Goal: Task Accomplishment & Management: Manage account settings

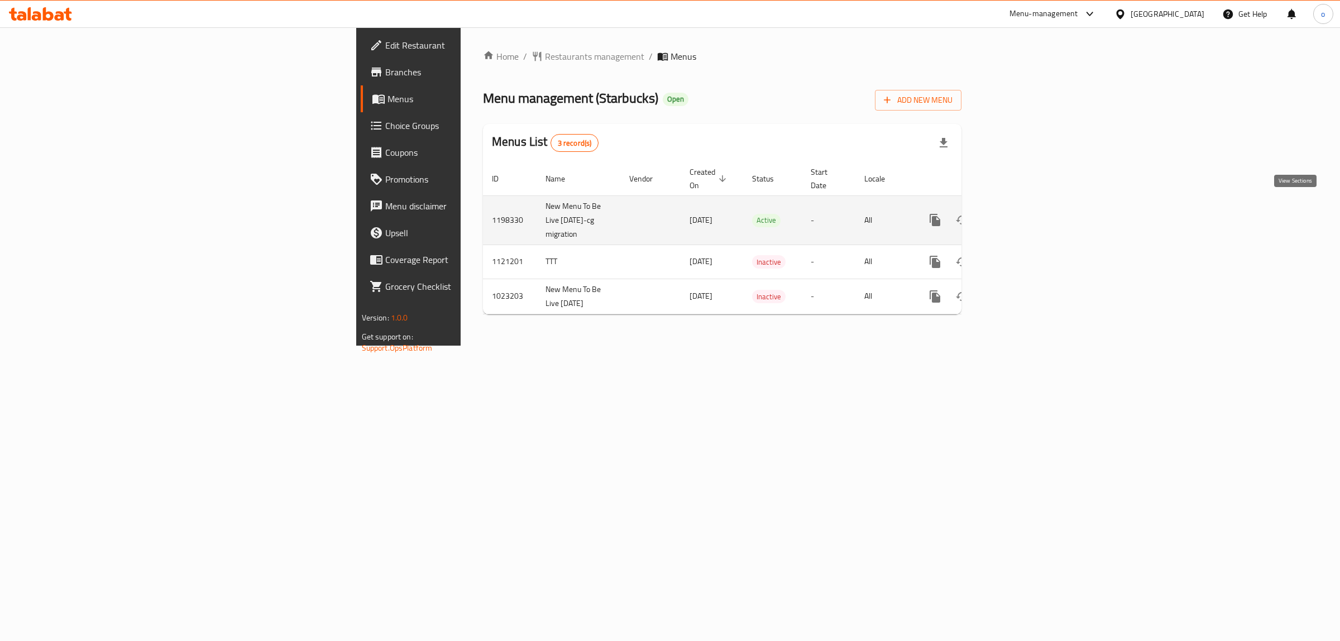
click at [1029, 207] on link "enhanced table" at bounding box center [1016, 220] width 27 height 27
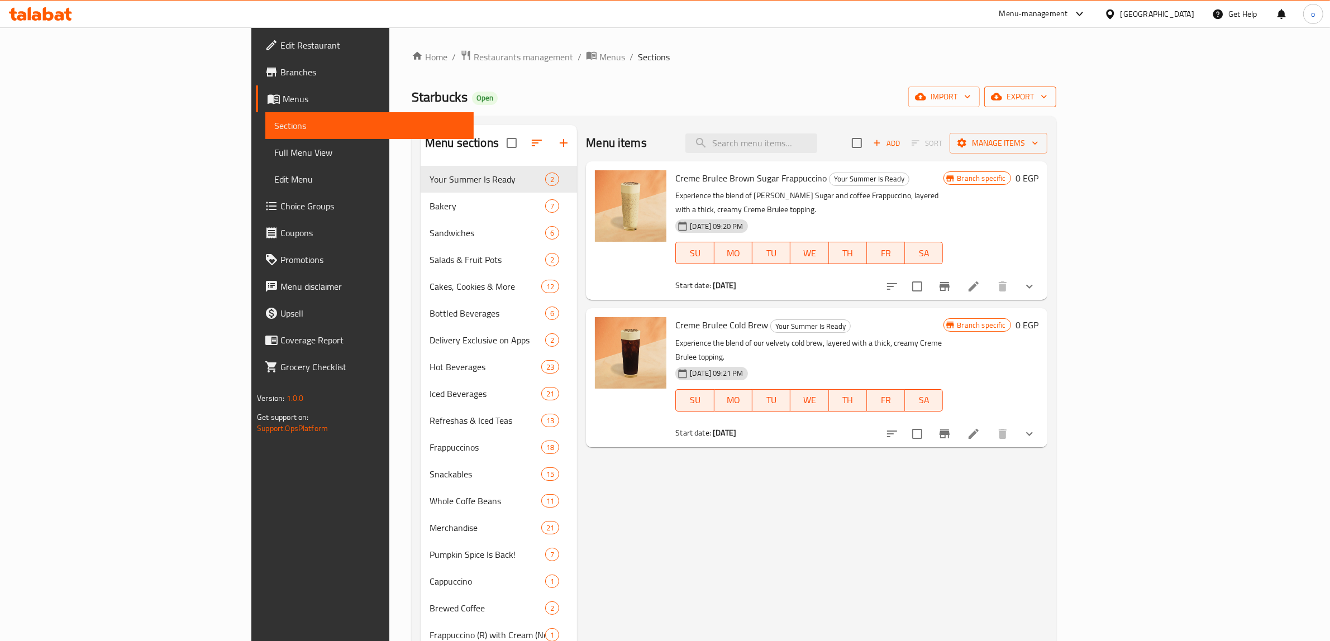
click at [1047, 95] on span "export" at bounding box center [1020, 97] width 54 height 14
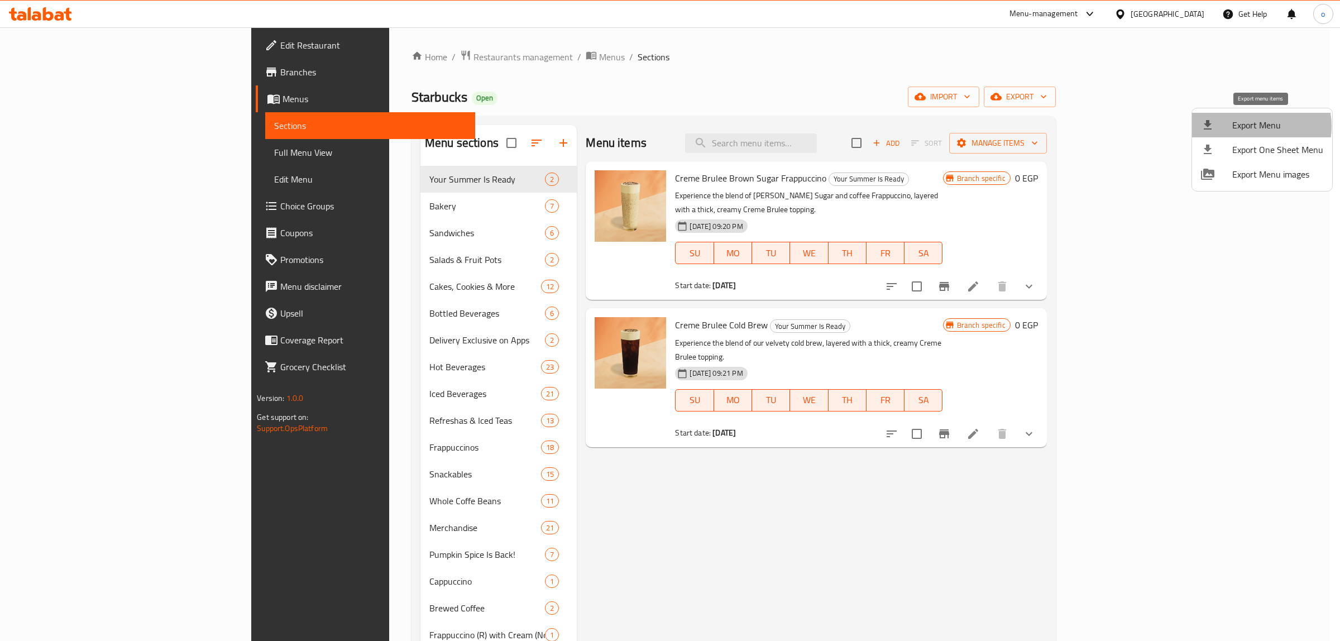
click at [1249, 126] on span "Export Menu" at bounding box center [1278, 124] width 91 height 13
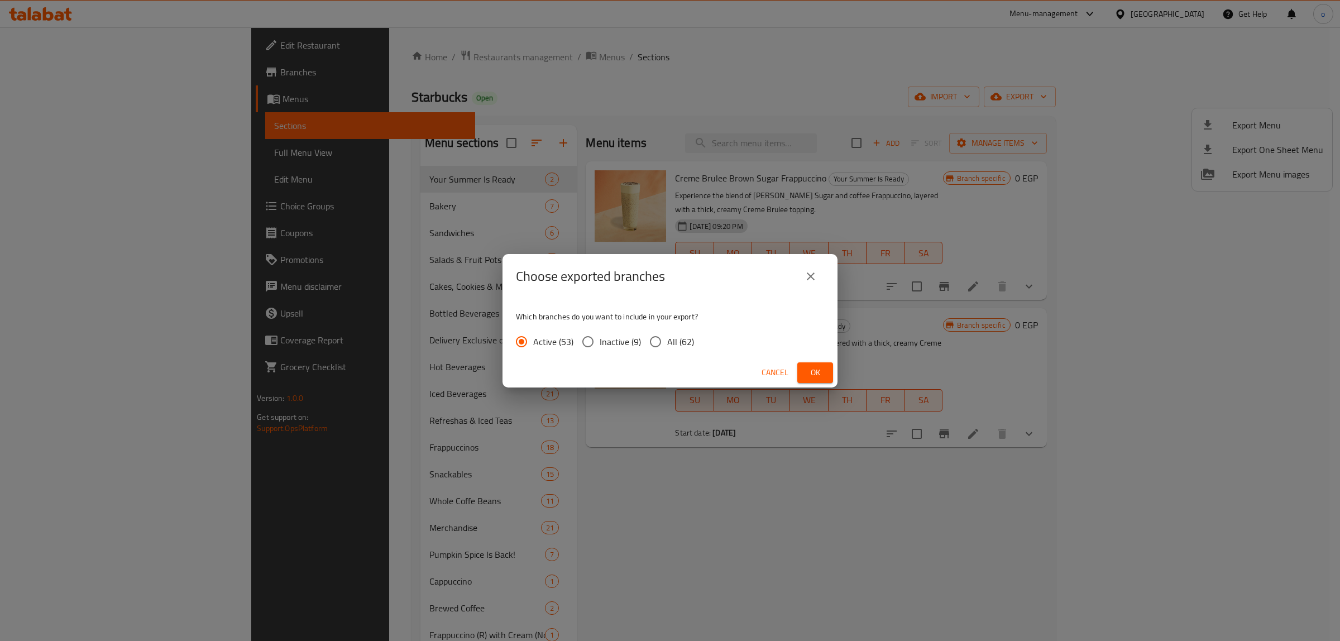
click at [685, 348] on span "All (62)" at bounding box center [680, 341] width 27 height 13
click at [667, 348] on input "All (62)" at bounding box center [655, 341] width 23 height 23
radio input "true"
click at [808, 374] on span "Ok" at bounding box center [816, 373] width 18 height 14
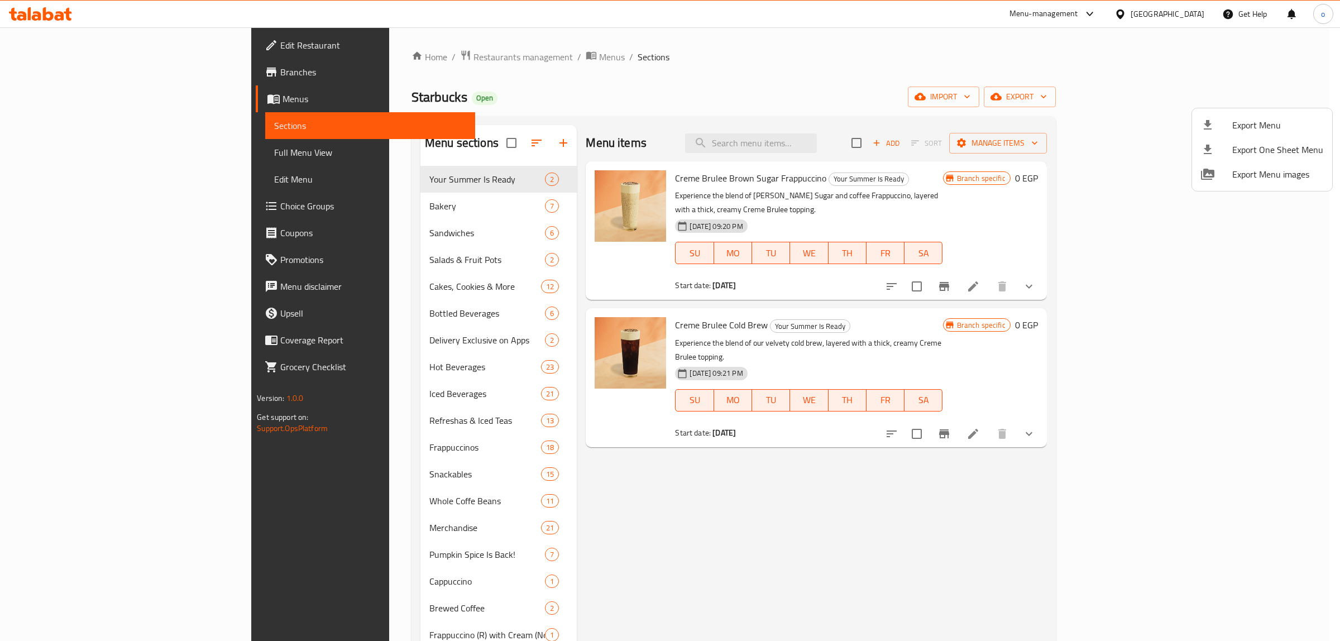
click at [571, 431] on div at bounding box center [670, 320] width 1340 height 641
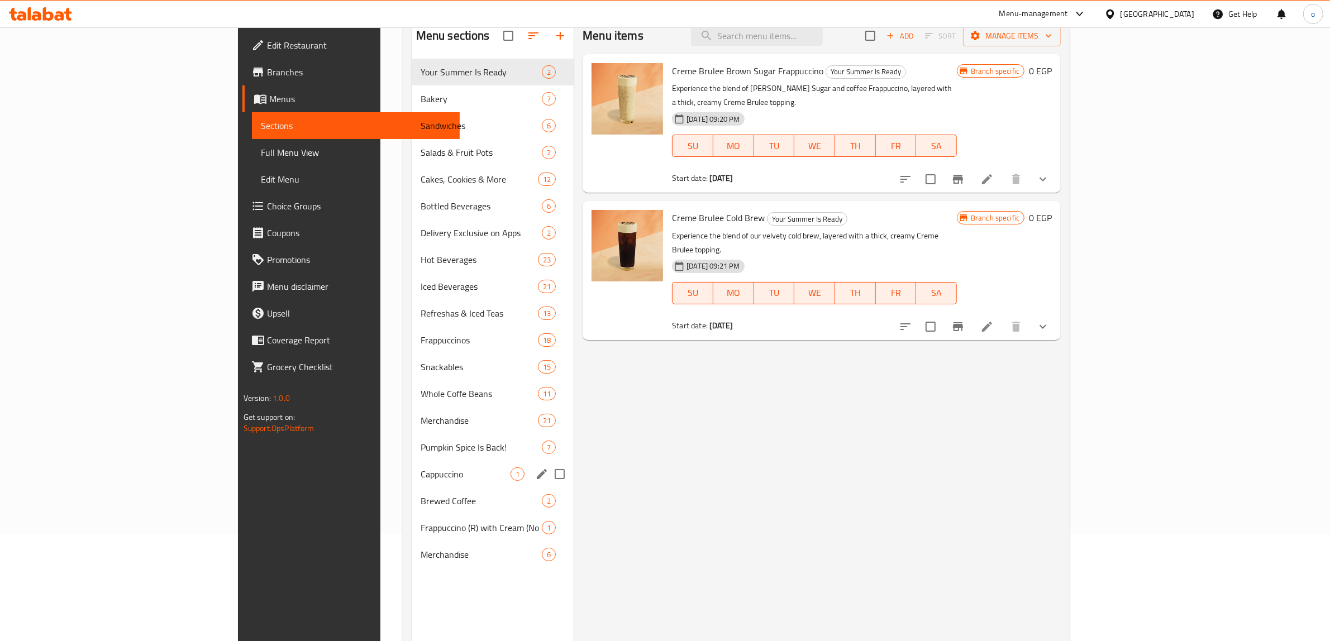
scroll to position [87, 0]
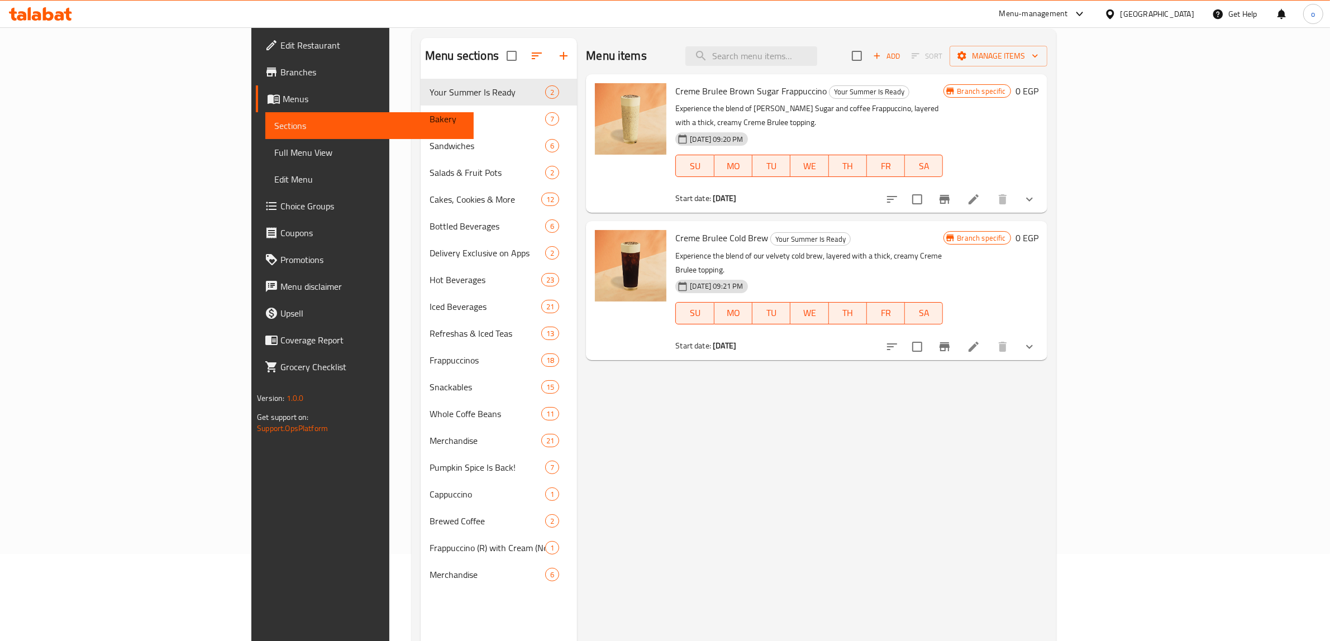
click at [616, 376] on div "Menu items Add Sort Manage items Creme Brulee Brown Sugar Frappuccino Your Summ…" at bounding box center [812, 358] width 470 height 641
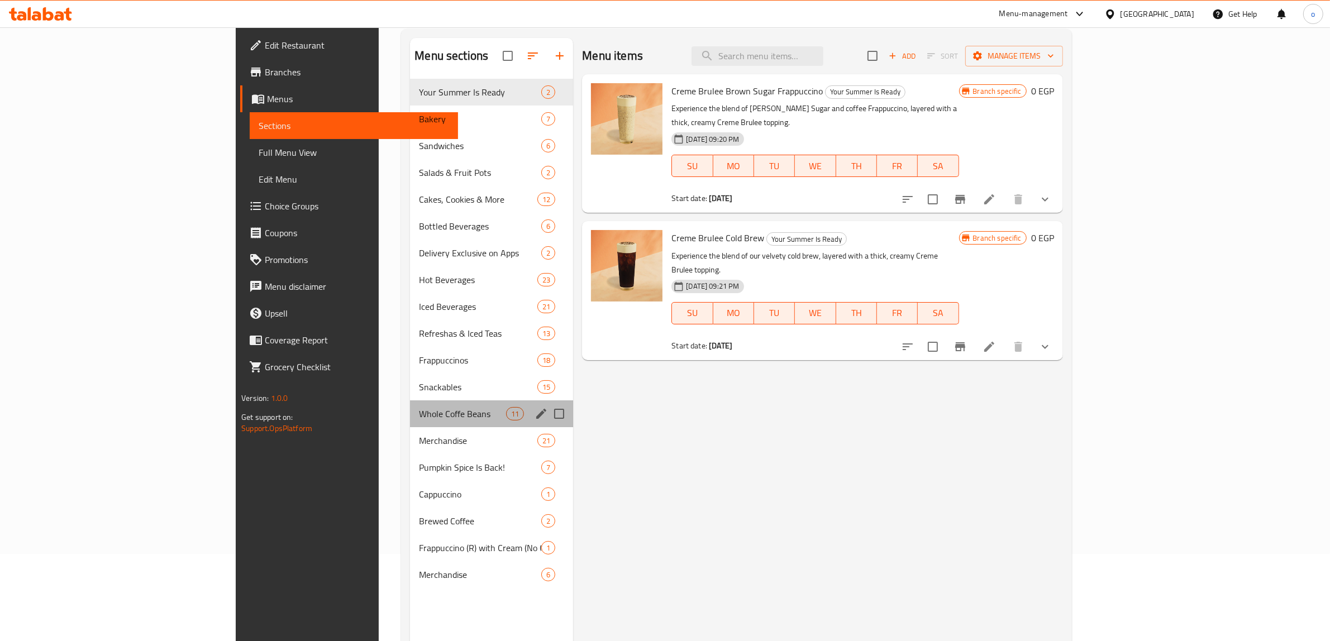
click at [410, 403] on div "Whole Coffe Beans 11" at bounding box center [491, 413] width 163 height 27
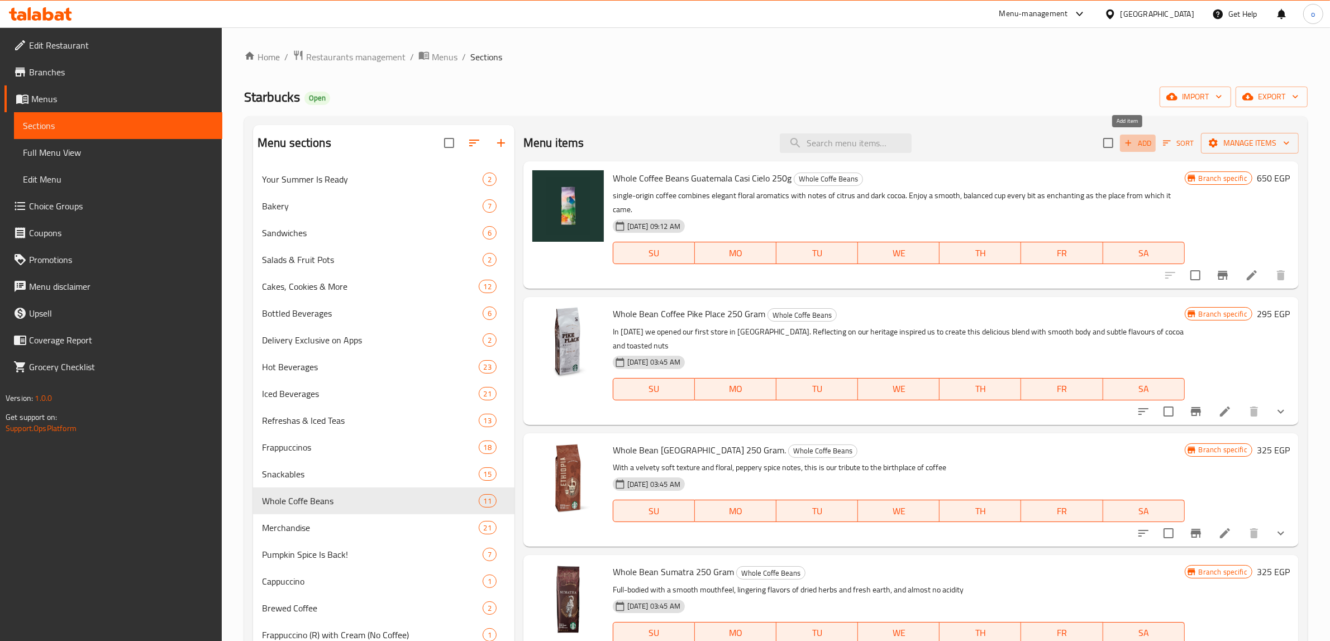
click at [1133, 146] on span "Add" at bounding box center [1138, 143] width 30 height 13
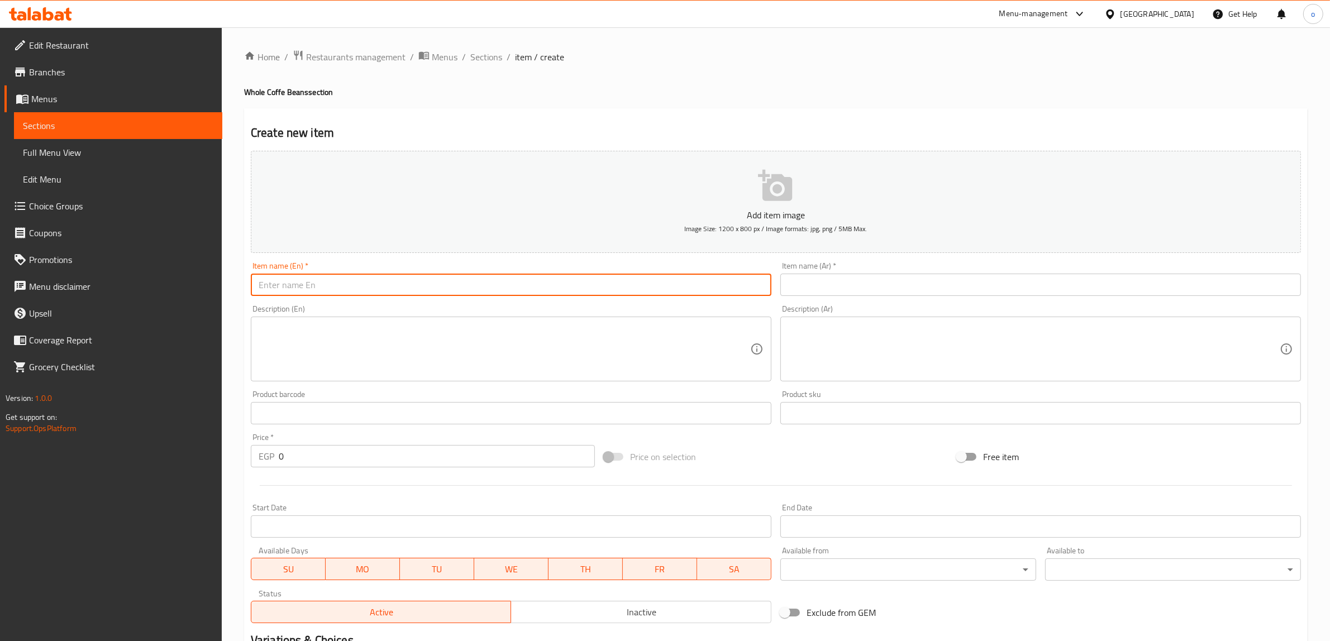
click at [447, 275] on input "text" at bounding box center [511, 285] width 521 height 22
paste input "Whole Coffee Beans Odyssey Blend 250g"
click at [469, 286] on input "Whole Coffee Beans Odyssey Blend 250g" at bounding box center [511, 285] width 521 height 22
type input "Whole Coffee Beans Odyssey Blend 250g"
click at [926, 292] on input "text" at bounding box center [1040, 285] width 521 height 22
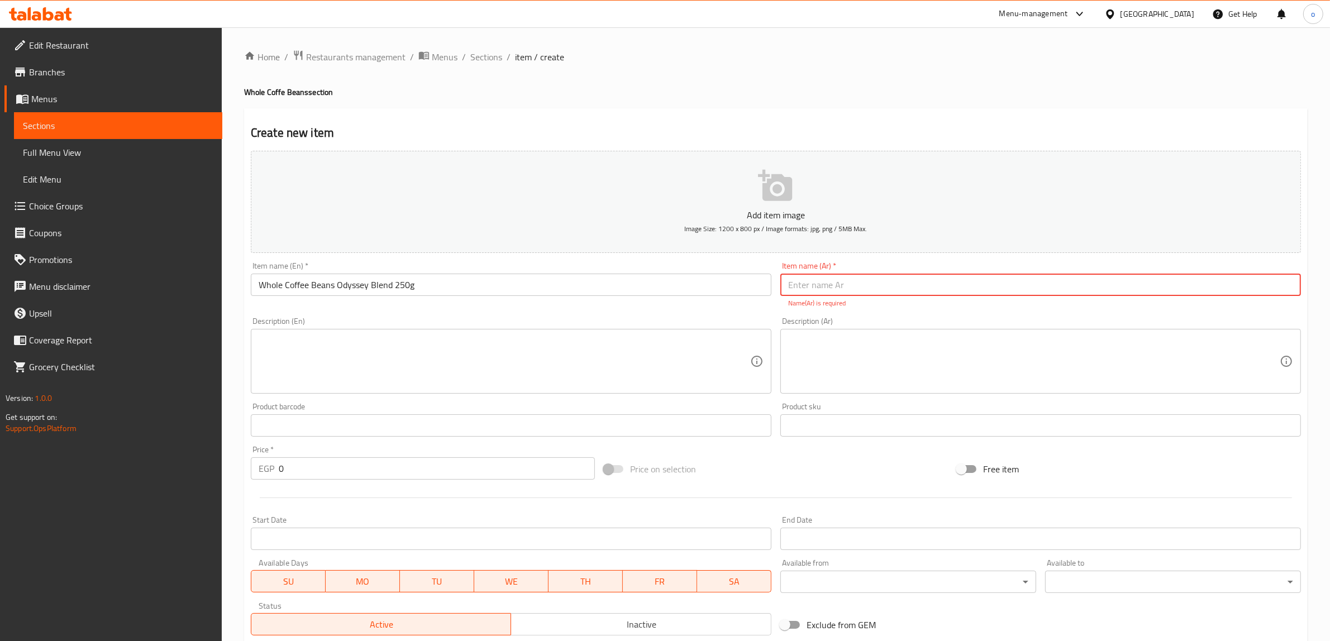
click at [862, 288] on input "text" at bounding box center [1040, 285] width 521 height 22
paste input "أوديسي بليند قهوة كاملة 250 غ"
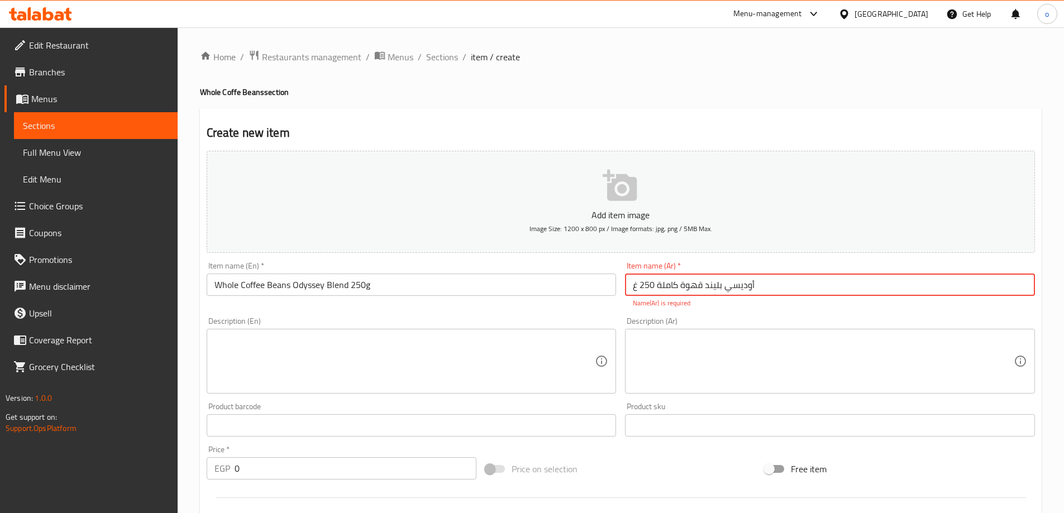
click at [709, 289] on input "أوديسي بليند قهوة كاملة 250 غ" at bounding box center [830, 285] width 410 height 22
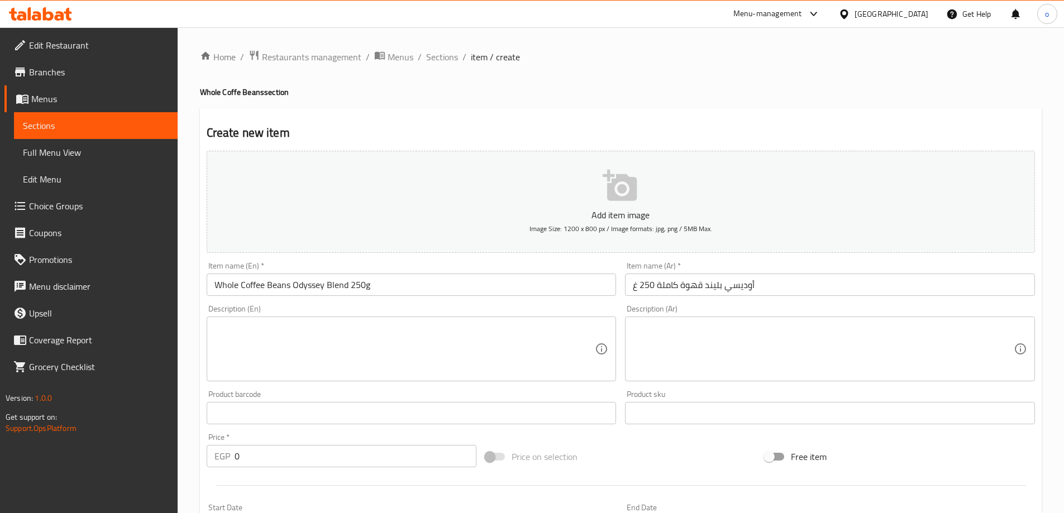
drag, startPoint x: 707, startPoint y: 288, endPoint x: 704, endPoint y: 294, distance: 6.7
click at [708, 288] on input "أوديسي بليند قهوة كاملة 250 غ" at bounding box center [830, 285] width 410 height 22
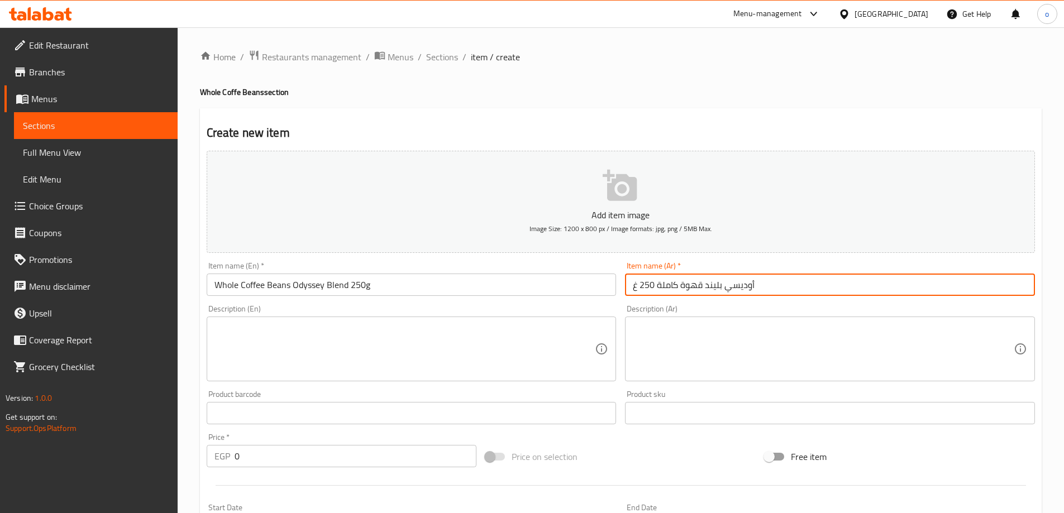
click at [707, 287] on input "أوديسي بليند قهوة كاملة 250 غ" at bounding box center [830, 285] width 410 height 22
type input "أوديسي بليند حبوب قهوة كاملة 250 غ"
click at [475, 396] on div "Product barcode Product barcode" at bounding box center [412, 407] width 410 height 34
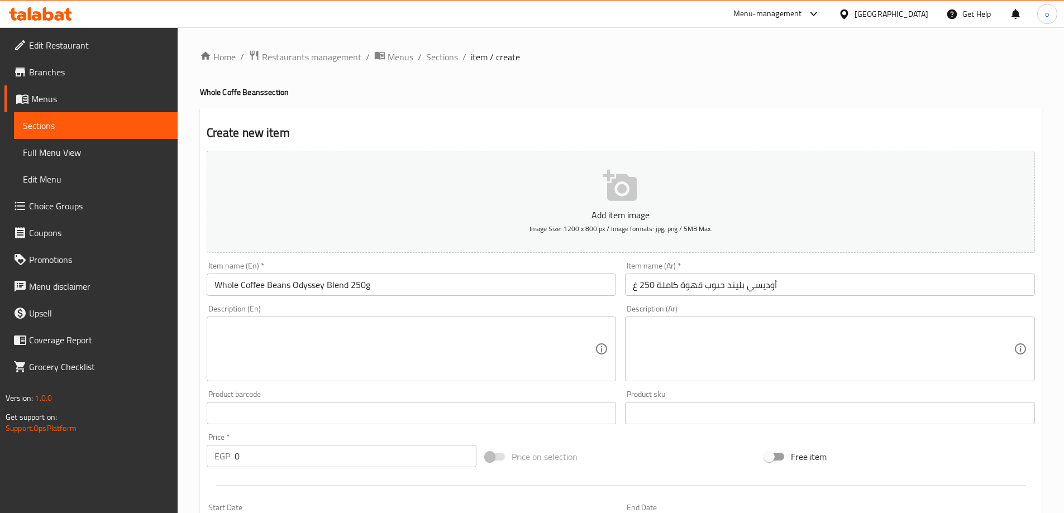
click at [424, 354] on textarea at bounding box center [404, 349] width 381 height 53
paste textarea "Starbucks Odyssey Blend® is our special love letter to coffee and a testament t…"
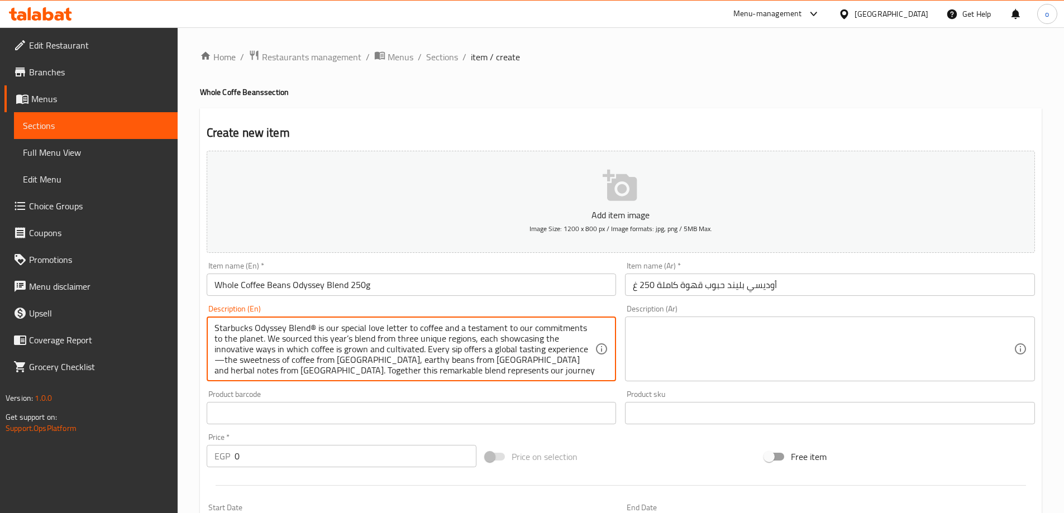
scroll to position [13, 0]
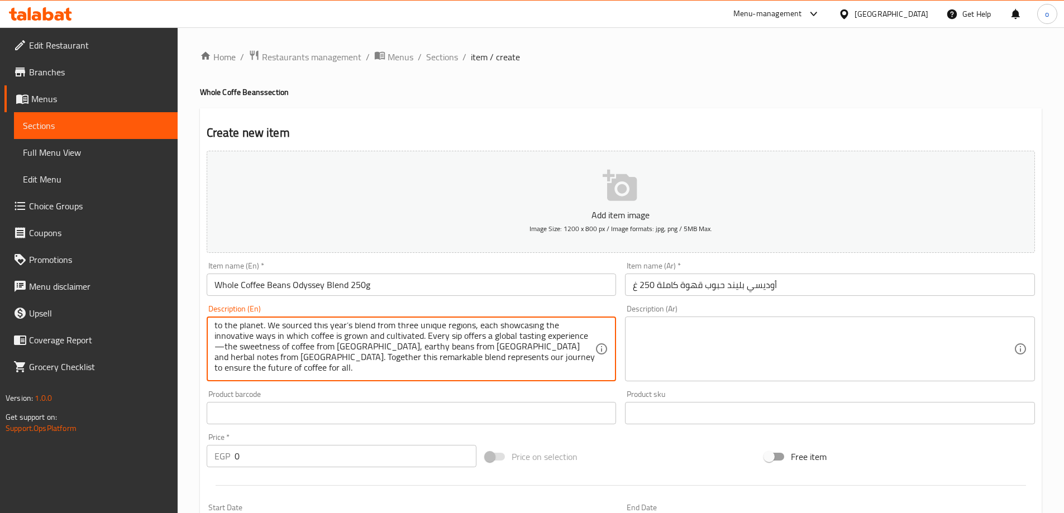
click at [648, 349] on textarea at bounding box center [823, 349] width 381 height 53
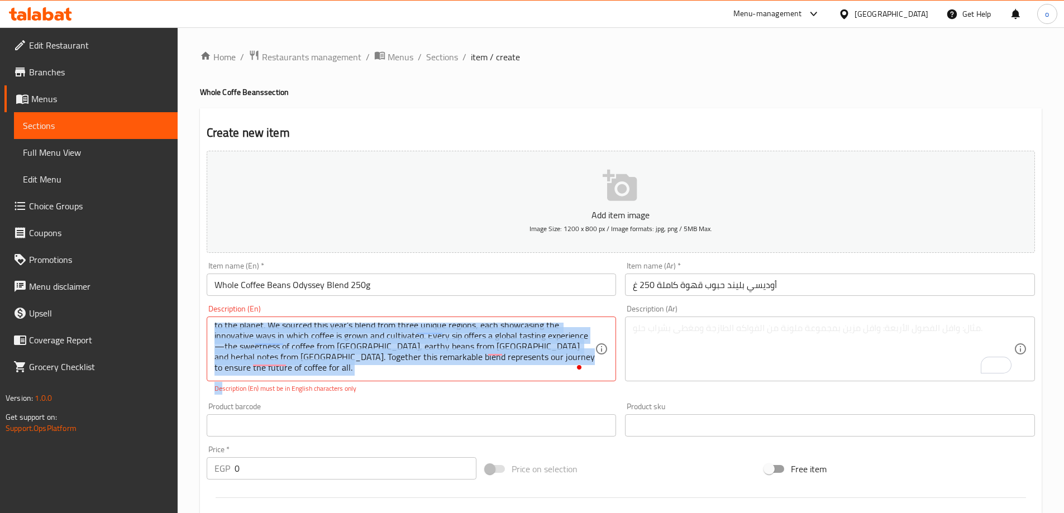
drag, startPoint x: 221, startPoint y: 376, endPoint x: 222, endPoint y: 385, distance: 9.1
click at [222, 385] on div "Description (En) Starbucks Odyssey Blend® is our special love letter to coffee …" at bounding box center [412, 349] width 410 height 89
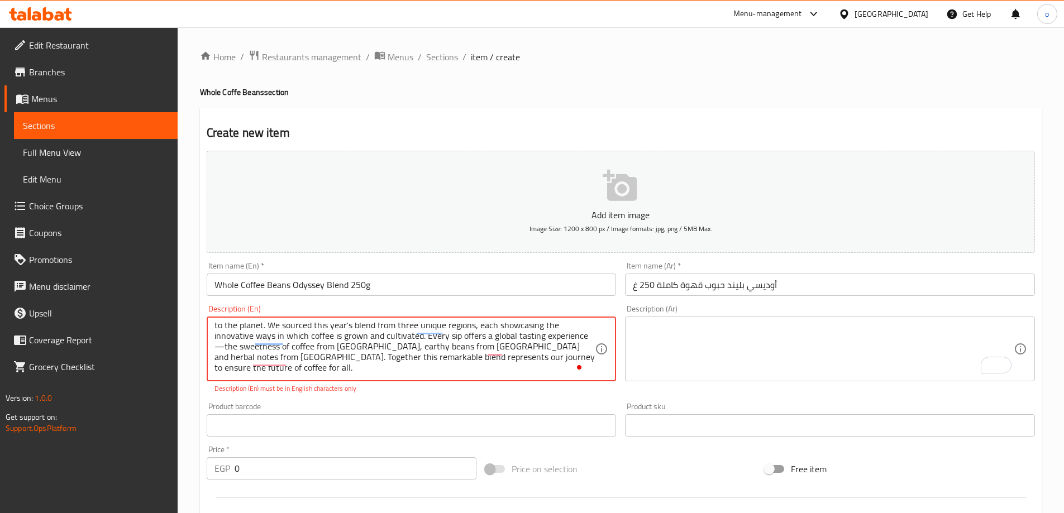
drag, startPoint x: 221, startPoint y: 346, endPoint x: 216, endPoint y: 347, distance: 5.6
click at [216, 347] on textarea "Starbucks Odyssey Blend® is our special love letter to coffee and a testament t…" at bounding box center [404, 349] width 381 height 53
click at [281, 384] on p "Description (En) must be in English characters only" at bounding box center [411, 389] width 394 height 10
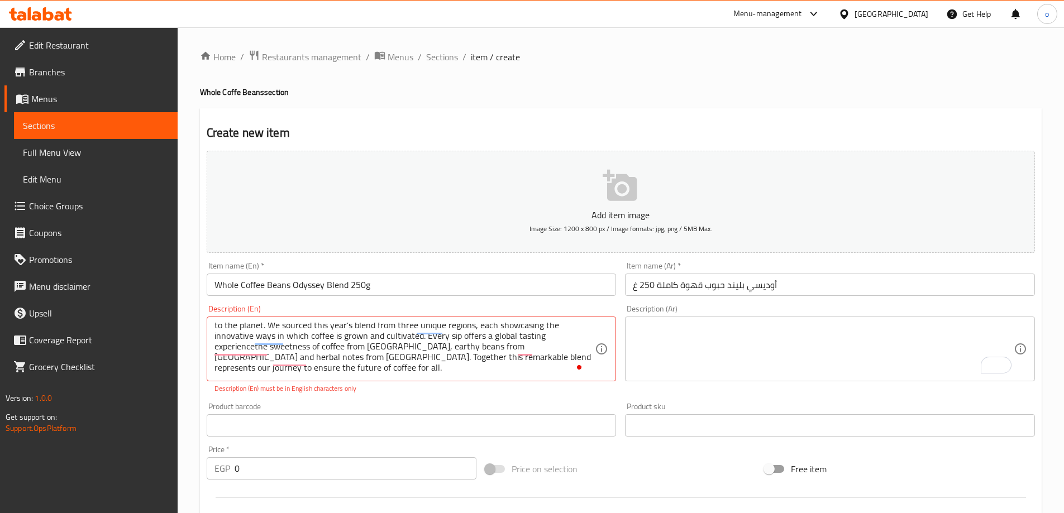
click at [300, 391] on p "Description (En) must be in English characters only" at bounding box center [411, 389] width 394 height 10
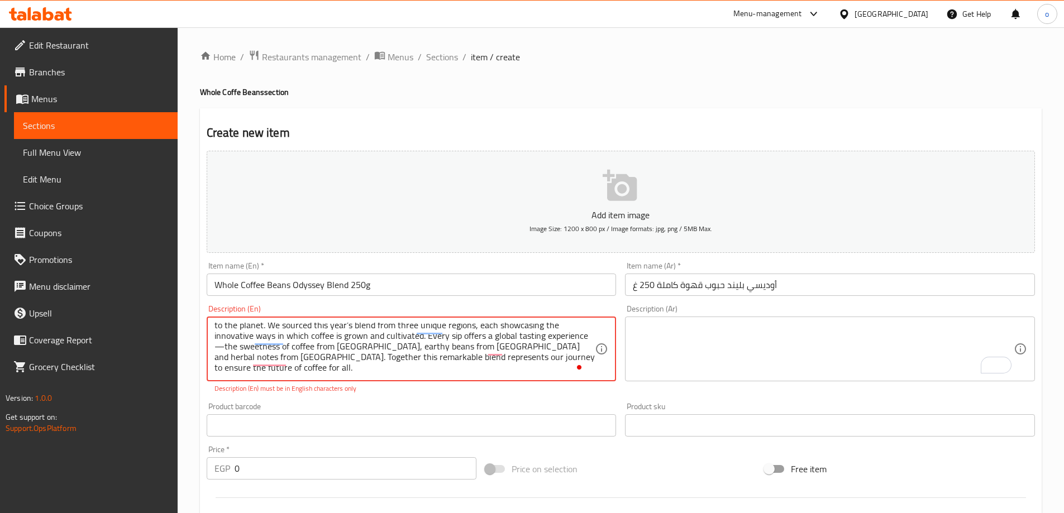
click at [222, 350] on textarea "Starbucks Odyssey Blend® is our special love letter to coffee and a testament t…" at bounding box center [404, 349] width 381 height 53
click at [220, 350] on textarea "Starbucks Odyssey Blend® is our special love letter to coffee and a testament t…" at bounding box center [404, 349] width 381 height 53
drag, startPoint x: 223, startPoint y: 350, endPoint x: 216, endPoint y: 350, distance: 7.3
click at [216, 350] on textarea "Starbucks Odyssey Blend® is our special love letter to coffee and a testament t…" at bounding box center [404, 349] width 381 height 53
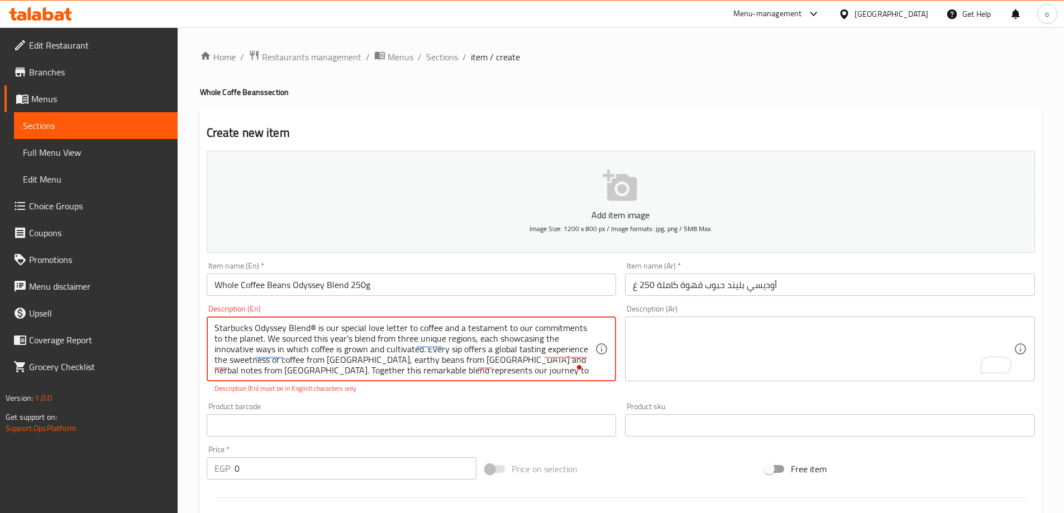
click at [312, 328] on textarea "Starbucks Odyssey Blend® is our special love letter to coffee and a testament t…" at bounding box center [404, 349] width 381 height 53
click at [338, 394] on p "Description (En) must be in English characters only" at bounding box center [411, 389] width 394 height 10
click at [456, 404] on div "Product barcode Product barcode" at bounding box center [412, 420] width 410 height 34
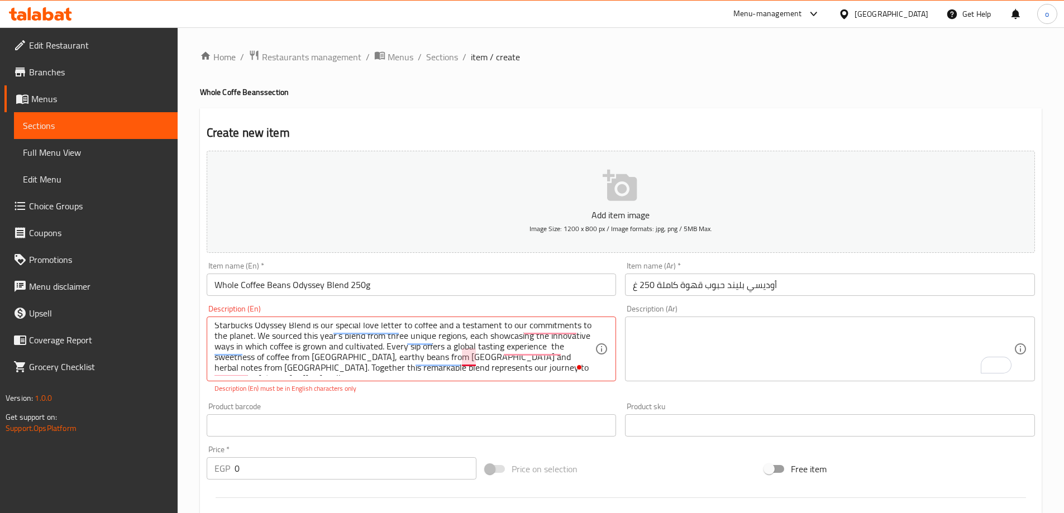
scroll to position [3, 0]
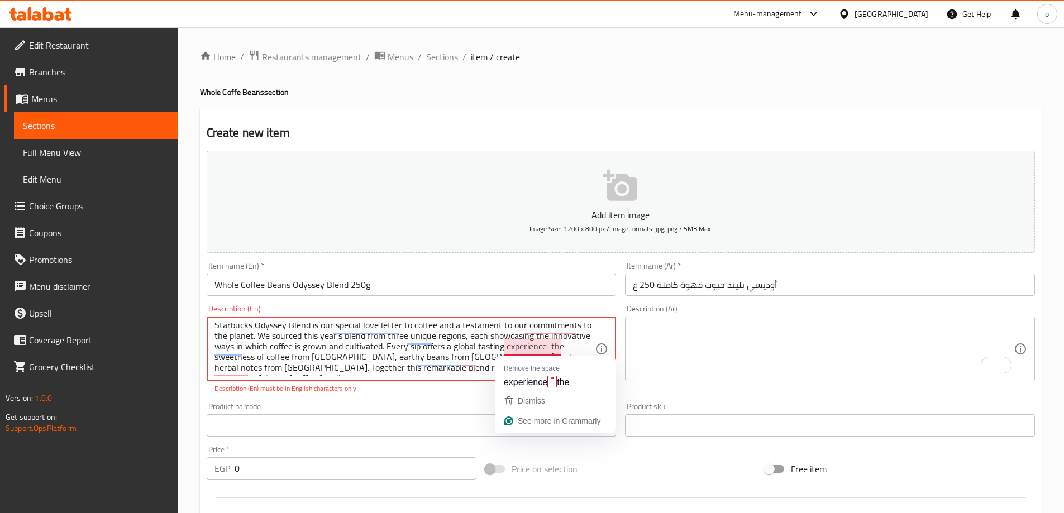
click at [481, 352] on textarea "Starbucks Odyssey Blend is our special love letter to coffee and a testament to…" at bounding box center [404, 349] width 381 height 53
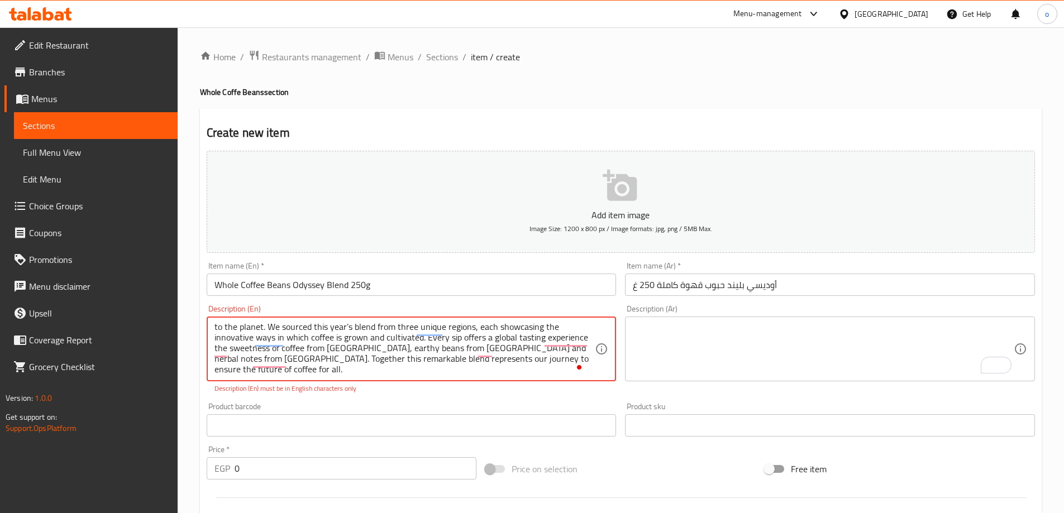
scroll to position [13, 0]
click at [451, 347] on textarea "Starbucks Odyssey Blend® is our special love letter to coffee and a testament t…" at bounding box center [404, 349] width 381 height 53
click at [456, 349] on textarea "Starbucks Odyssey Blend® is our special love letter to coffee and a testament t…" at bounding box center [404, 349] width 381 height 53
click at [395, 397] on div "Description (En) Starbucks Odyssey Blend® is our special love letter to coffee …" at bounding box center [411, 349] width 419 height 98
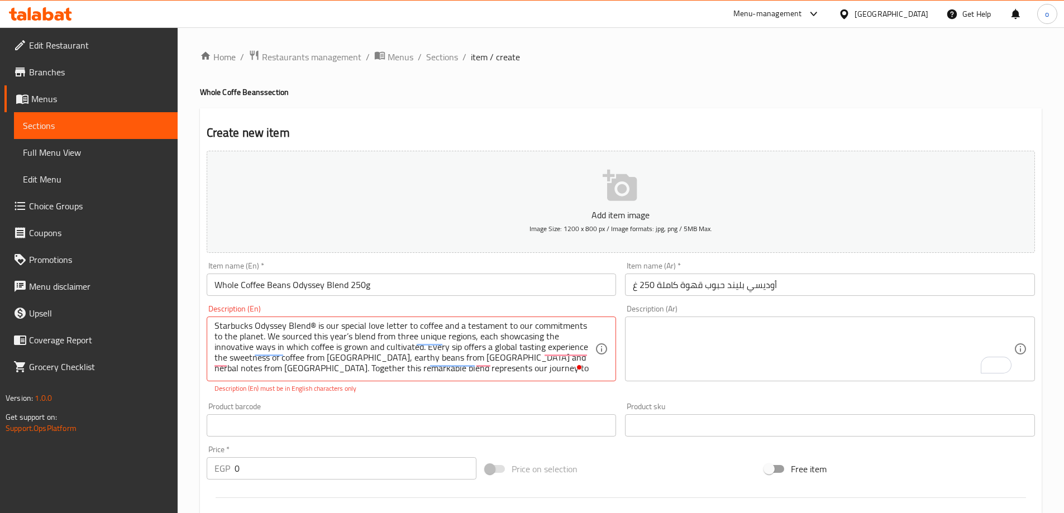
scroll to position [0, 0]
drag, startPoint x: 260, startPoint y: 375, endPoint x: 179, endPoint y: 291, distance: 116.9
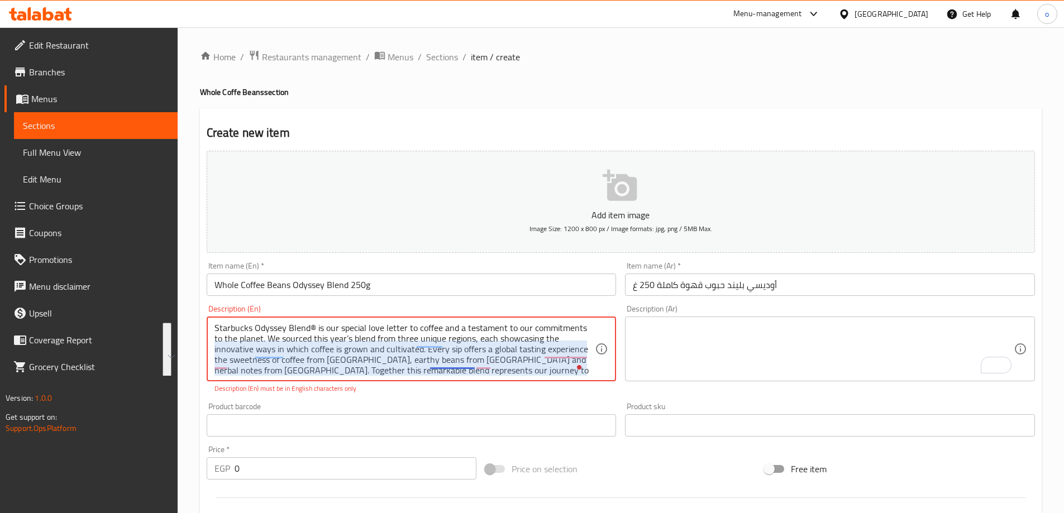
click at [441, 365] on textarea "Starbucks Odyssey Blend® is our special love letter to coffee and a testament t…" at bounding box center [404, 349] width 381 height 53
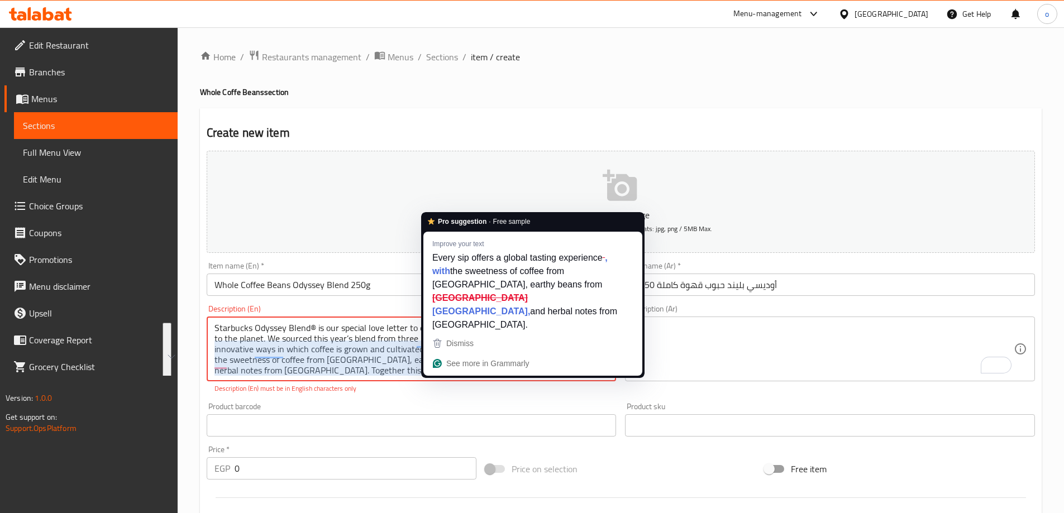
click at [441, 365] on textarea "Starbucks Odyssey Blend® is our special love letter to coffee and a testament t…" at bounding box center [404, 349] width 381 height 53
paste textarea "ach sip offers a global tasting experience"
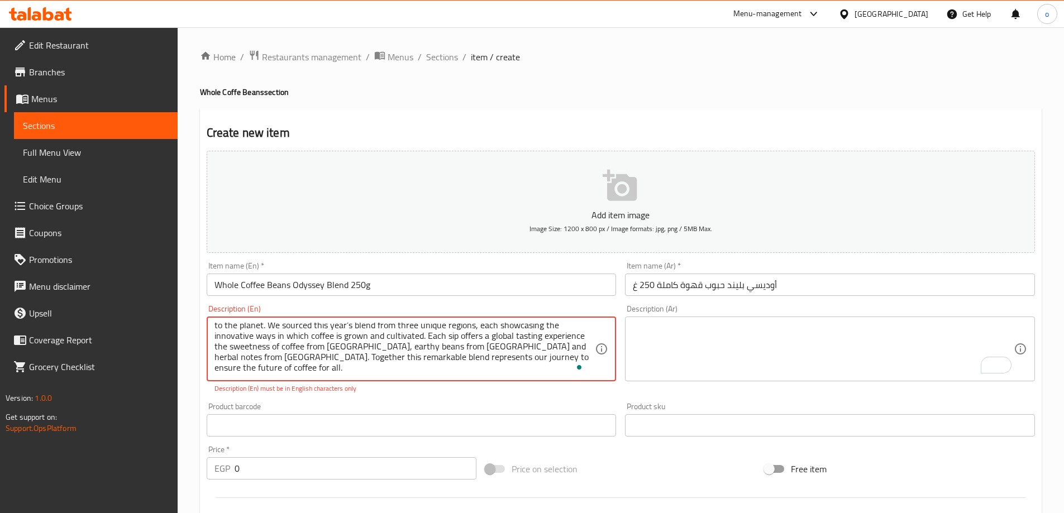
click at [408, 405] on div "Product barcode Product barcode" at bounding box center [412, 420] width 410 height 34
click at [409, 405] on div "Product barcode Product barcode" at bounding box center [412, 420] width 410 height 34
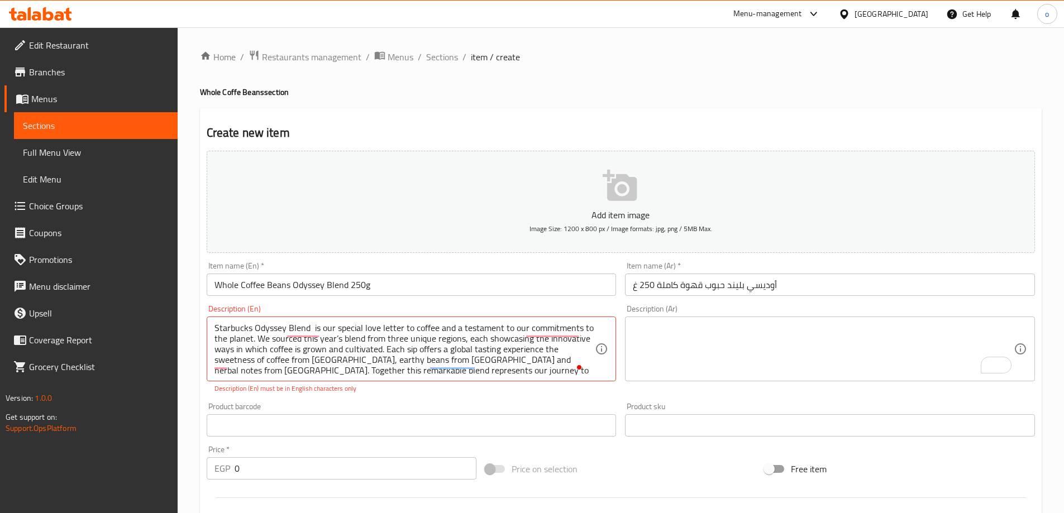
click at [343, 412] on div "Product barcode Product barcode" at bounding box center [412, 420] width 410 height 34
click at [343, 402] on div "Product barcode Product barcode" at bounding box center [411, 419] width 419 height 43
click at [314, 400] on div "Product barcode Product barcode" at bounding box center [411, 419] width 419 height 43
click at [308, 322] on div "Starbucks Odyssey Blend is our special love letter to coffee and a testament to…" at bounding box center [412, 349] width 410 height 65
click at [311, 327] on textarea "Starbucks Odyssey Blend is our special love letter to coffee and a testament to…" at bounding box center [404, 349] width 381 height 53
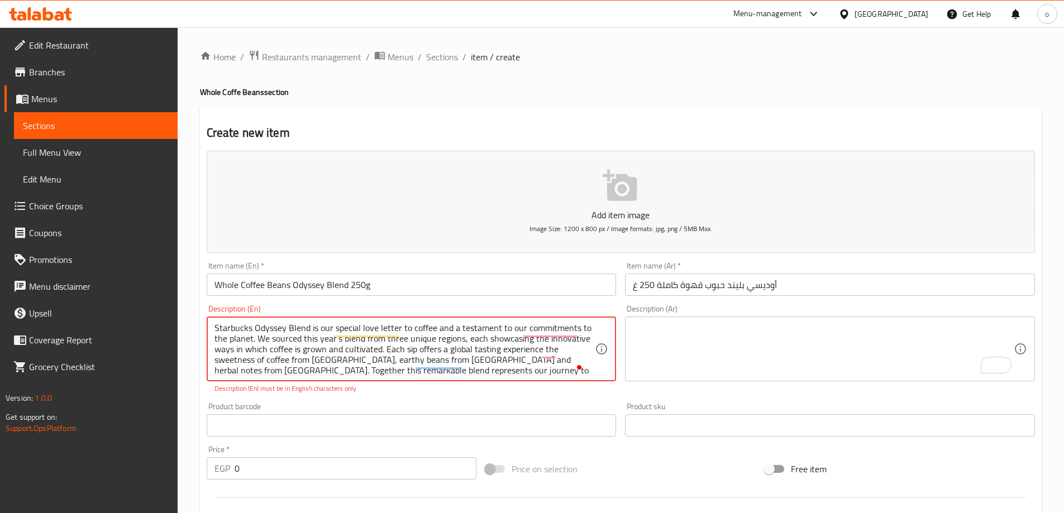
click at [462, 338] on textarea "Starbucks Odyssey Blend is our special love letter to coffee and a testament to…" at bounding box center [404, 349] width 381 height 53
click at [464, 343] on textarea "Starbucks Odyssey Blend is our special love letter to coffee and a testament to…" at bounding box center [404, 349] width 381 height 53
click at [459, 399] on div "Product barcode Product barcode" at bounding box center [411, 419] width 419 height 43
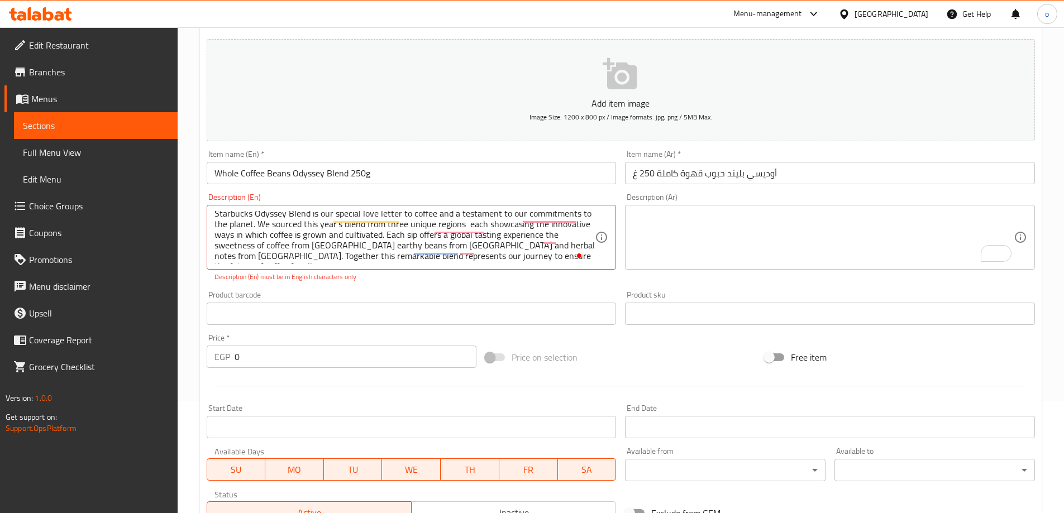
click at [364, 277] on p "Description (En) must be in English characters only" at bounding box center [411, 277] width 394 height 10
type textarea "Starbucks Odyssey Blend is our special love letter to coffee and a testament to…"
click at [430, 276] on p "Description (En) must be in English characters only" at bounding box center [411, 277] width 394 height 10
click at [430, 275] on p "Description (En) must be in English characters only" at bounding box center [411, 277] width 394 height 10
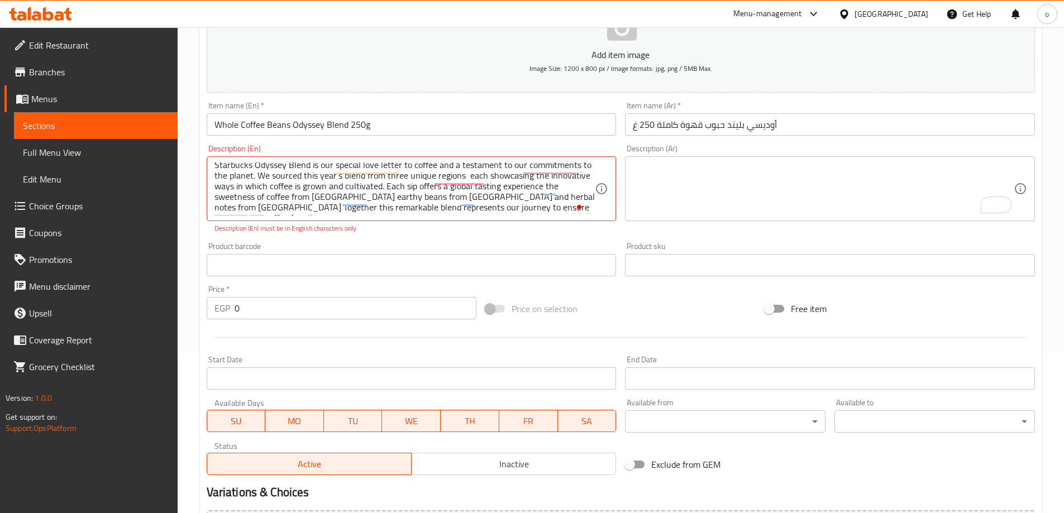
scroll to position [223, 0]
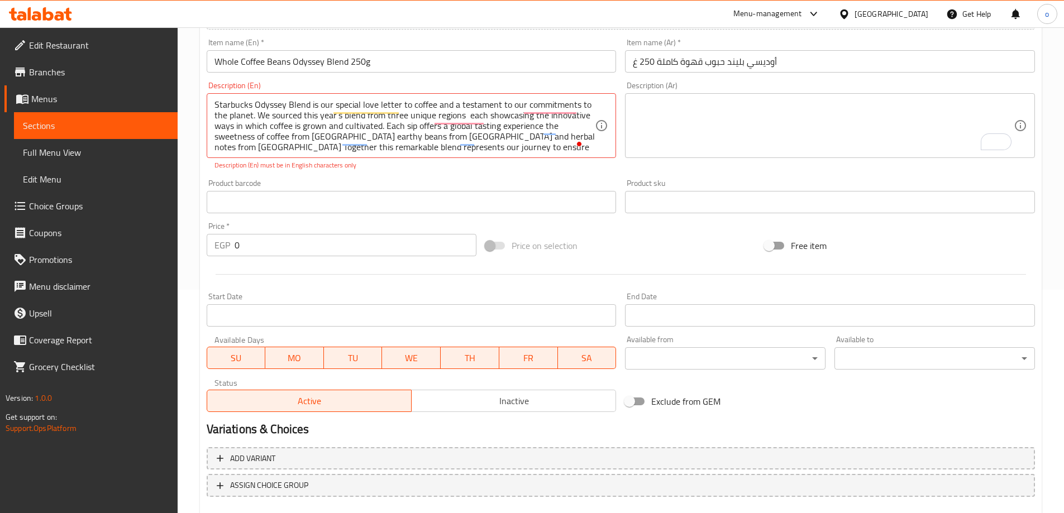
scroll to position [3, 0]
click at [491, 185] on div "Product barcode Product barcode" at bounding box center [412, 196] width 410 height 34
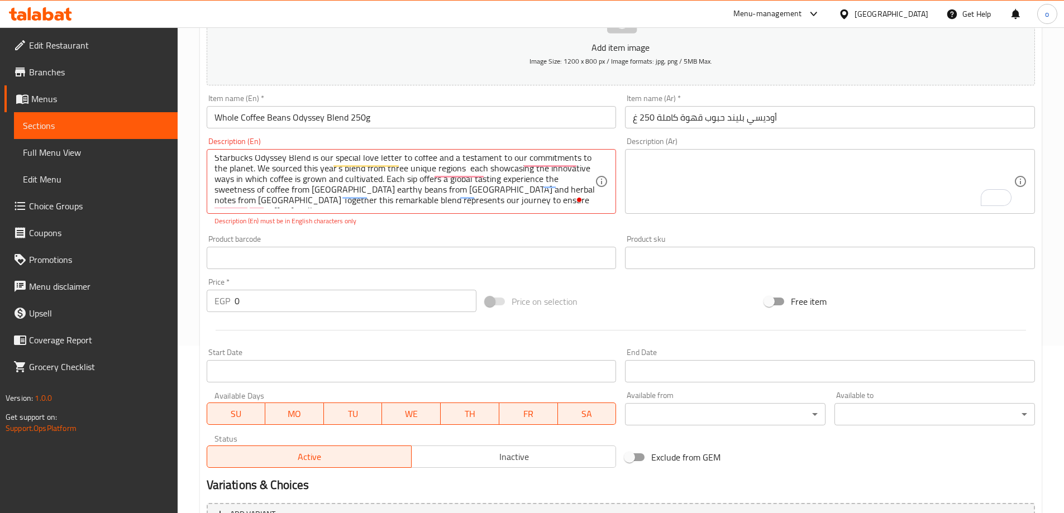
scroll to position [0, 0]
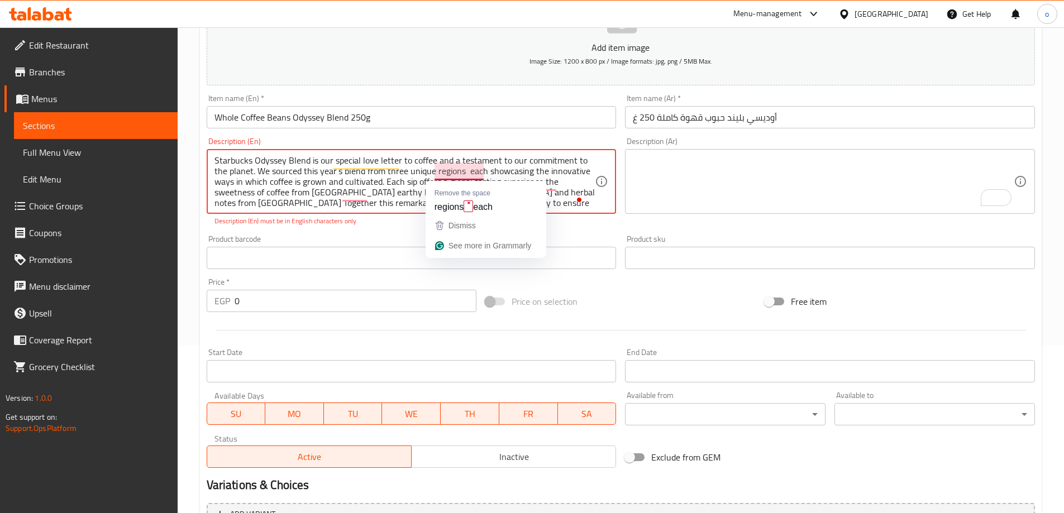
click at [452, 177] on textarea "Starbucks Odyssey Blend is our special love letter to coffee and a testament to…" at bounding box center [404, 181] width 381 height 53
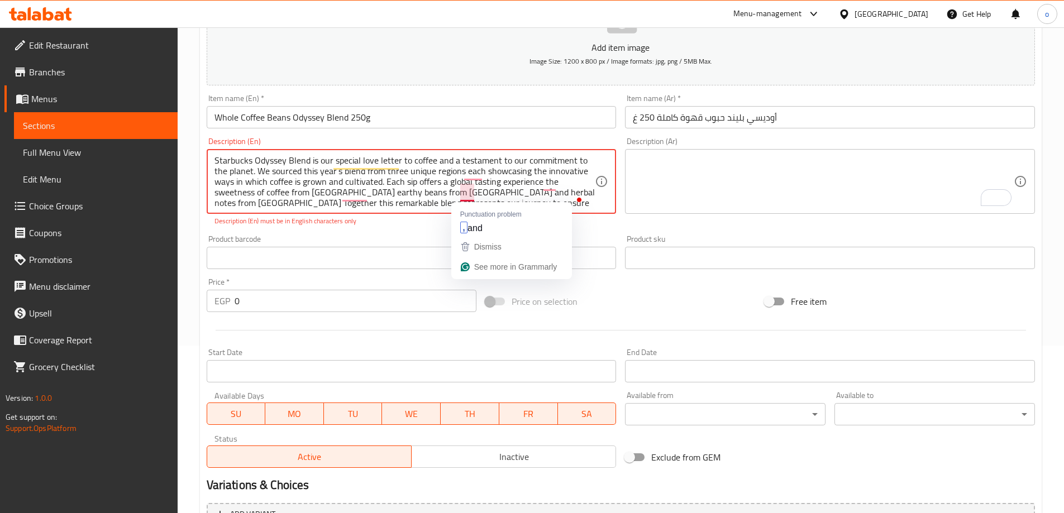
click at [416, 230] on div "Description (En) Starbucks Odyssey Blend is our special love letter to coffee a…" at bounding box center [411, 182] width 419 height 98
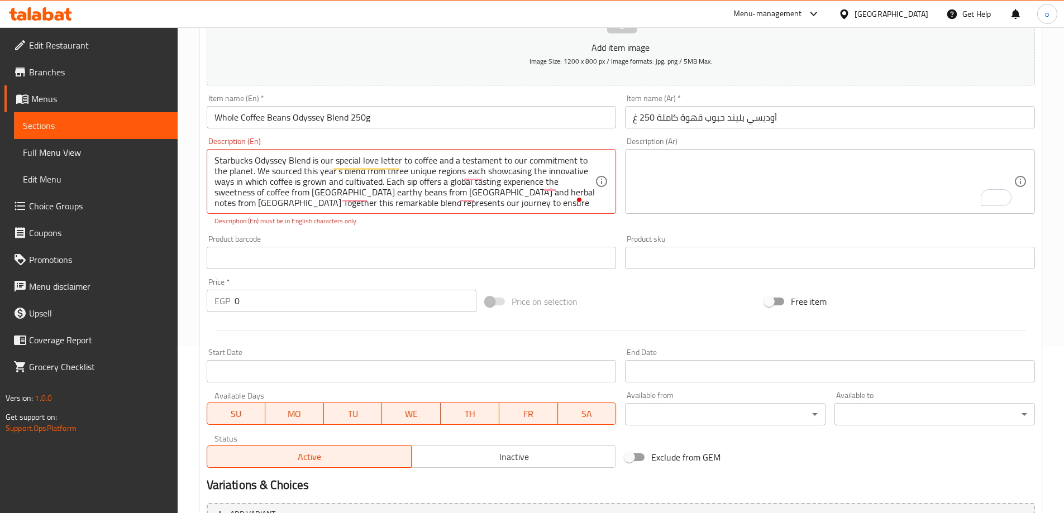
click at [414, 230] on div "Description (En) Starbucks Odyssey Blend is our special love letter to coffee a…" at bounding box center [411, 182] width 419 height 98
drag, startPoint x: 413, startPoint y: 229, endPoint x: 358, endPoint y: 217, distance: 56.6
click at [413, 229] on div "Description (En) Starbucks Odyssey Blend is our special love letter to coffee a…" at bounding box center [411, 182] width 419 height 98
type textarea "Starbucks Odyssey Blend is our special love letter to coffee and a testament to…"
click at [352, 224] on p "Description (En) must be in English characters only" at bounding box center [411, 221] width 394 height 10
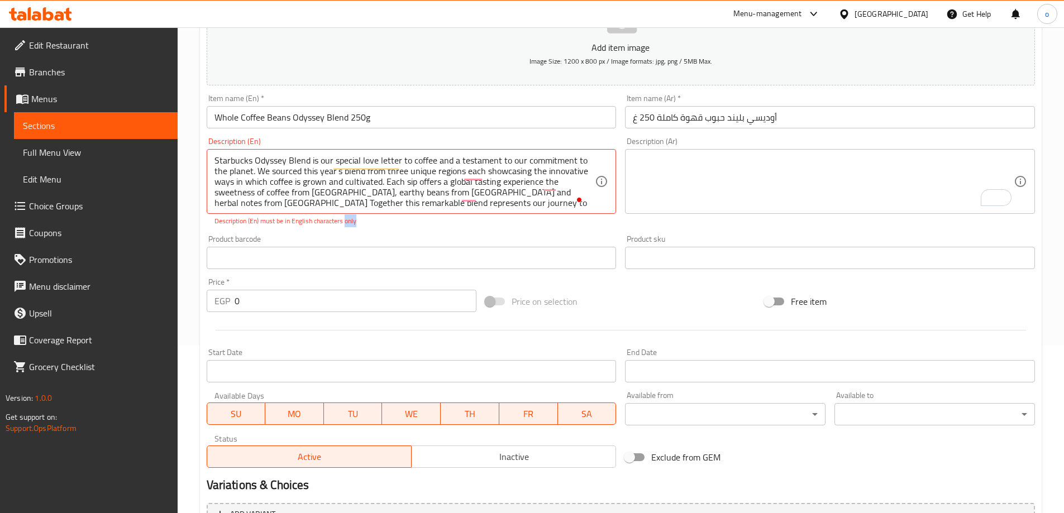
click at [352, 224] on p "Description (En) must be in English characters only" at bounding box center [411, 221] width 394 height 10
click at [350, 228] on div "Description (En) Starbucks Odyssey Blend is our special love letter to coffee a…" at bounding box center [411, 182] width 419 height 98
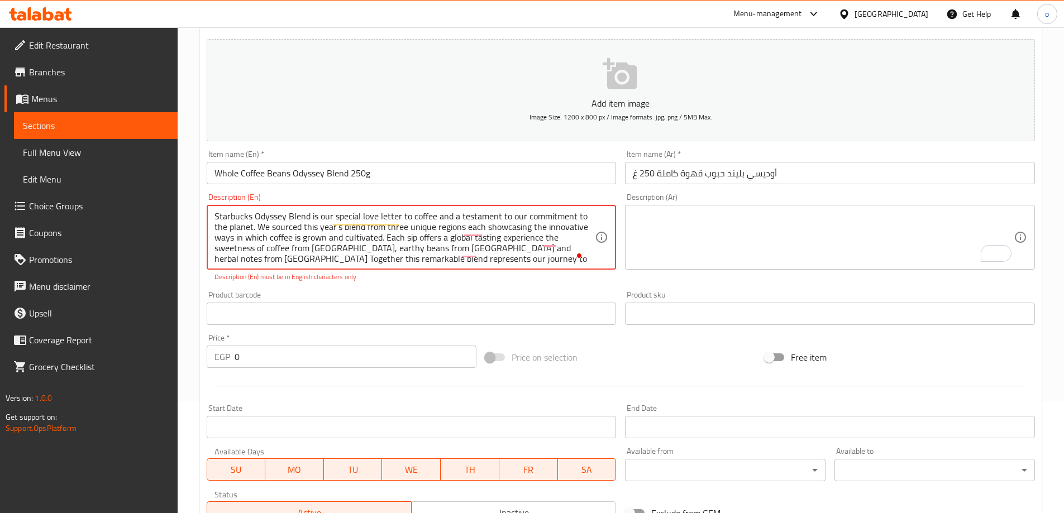
drag, startPoint x: 564, startPoint y: 259, endPoint x: 128, endPoint y: 170, distance: 445.3
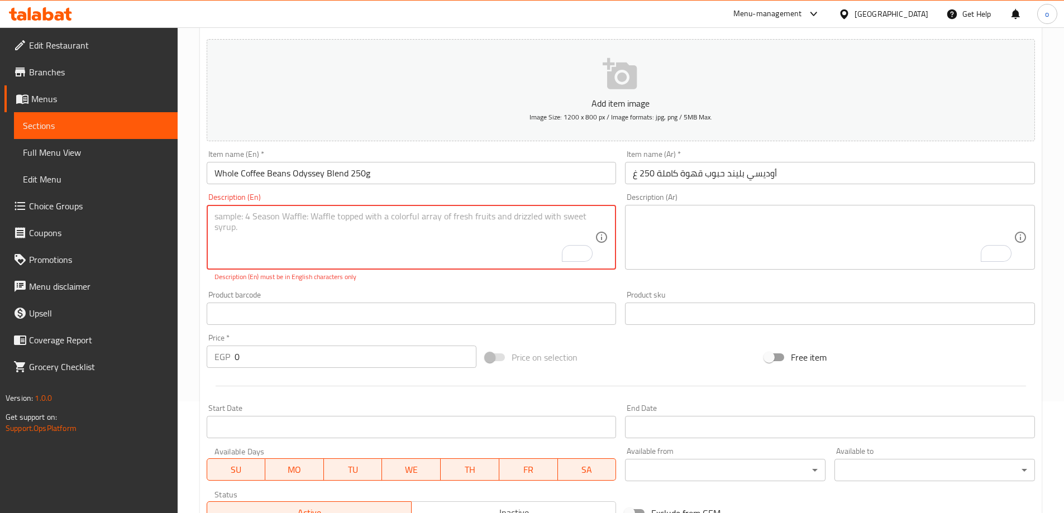
click at [354, 313] on div "Product barcode Product barcode" at bounding box center [411, 308] width 419 height 43
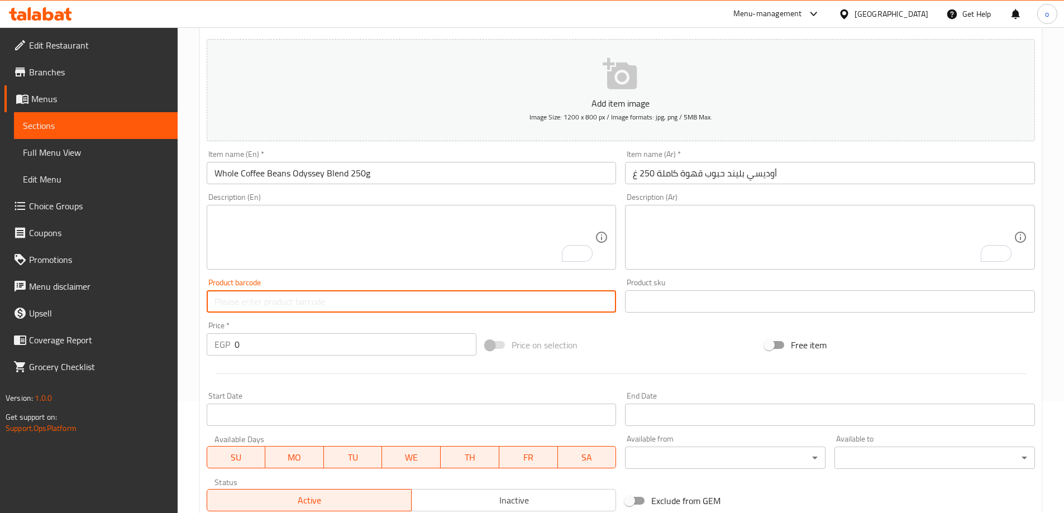
paste input "Starbucks Odyssey Blend® is our special love letter to coffee and a testament t…"
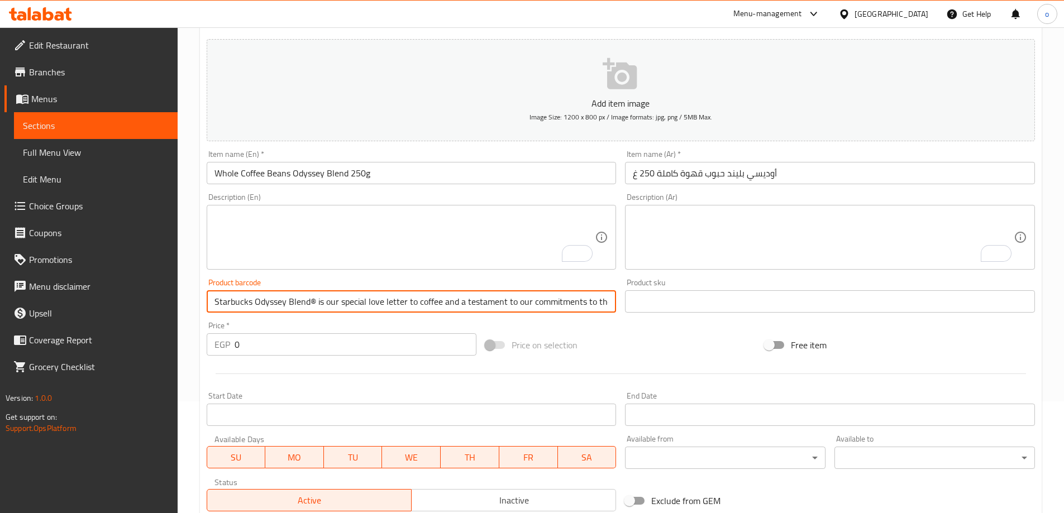
scroll to position [0, 235]
type input "Starbucks Odyssey Blend® is our special love letter to coffee and a testament t…"
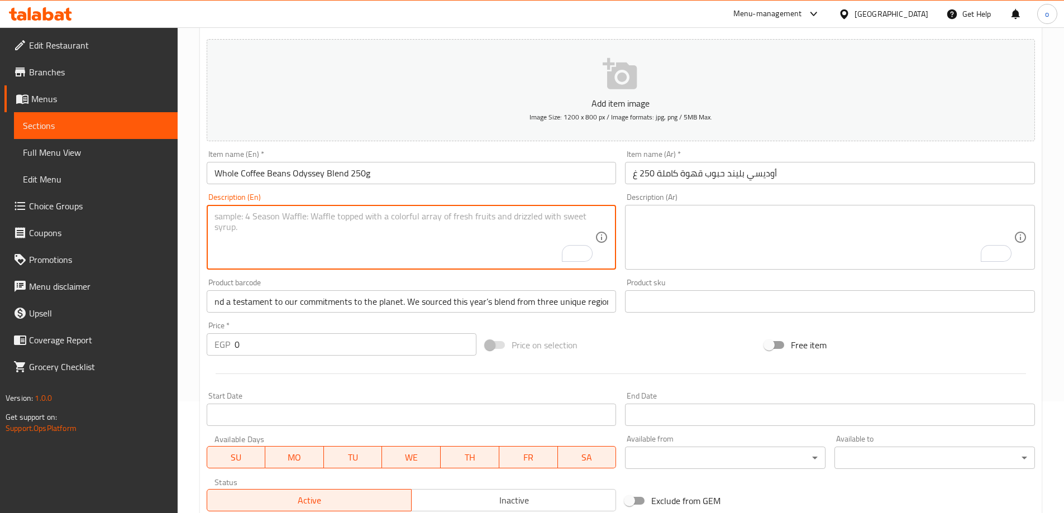
click at [361, 231] on textarea "To enrich screen reader interactions, please activate Accessibility in Grammarl…" at bounding box center [404, 237] width 381 height 53
paste textarea "Starbucks Odyssey Blend® is our special love letter to coffee and a testament t…"
type textarea "Starbucks Odyssey Blend® is our special love letter to coffee and a testament t…"
click at [339, 297] on div "Product barcode Starbucks Odyssey Blend® is our special love letter to coffee a…" at bounding box center [412, 296] width 410 height 34
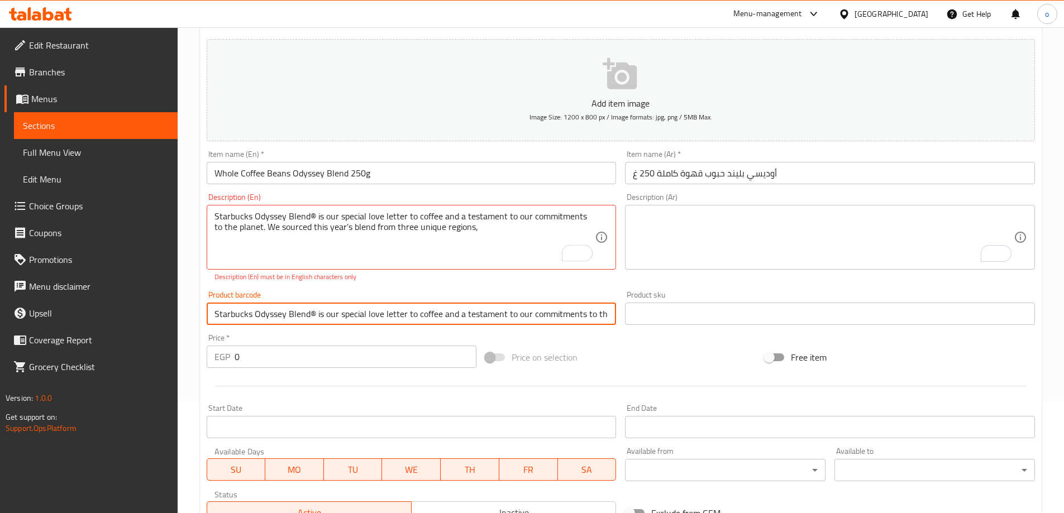
click at [340, 307] on input "Starbucks Odyssey Blend® is our special love letter to coffee and a testament t…" at bounding box center [412, 314] width 410 height 22
click at [340, 308] on input "Starbucks Odyssey Blend® is our special love letter to coffee and a testament t…" at bounding box center [412, 314] width 410 height 22
click at [340, 309] on input "Starbucks Odyssey Blend® is our special love letter to coffee and a testament t…" at bounding box center [412, 314] width 410 height 22
click at [341, 311] on input "Starbucks Odyssey Blend® is our special love letter to coffee and a testament t…" at bounding box center [412, 314] width 410 height 22
click at [342, 321] on input "Starbucks Odyssey Blend® is our special love letter to coffee and a testament t…" at bounding box center [412, 314] width 410 height 22
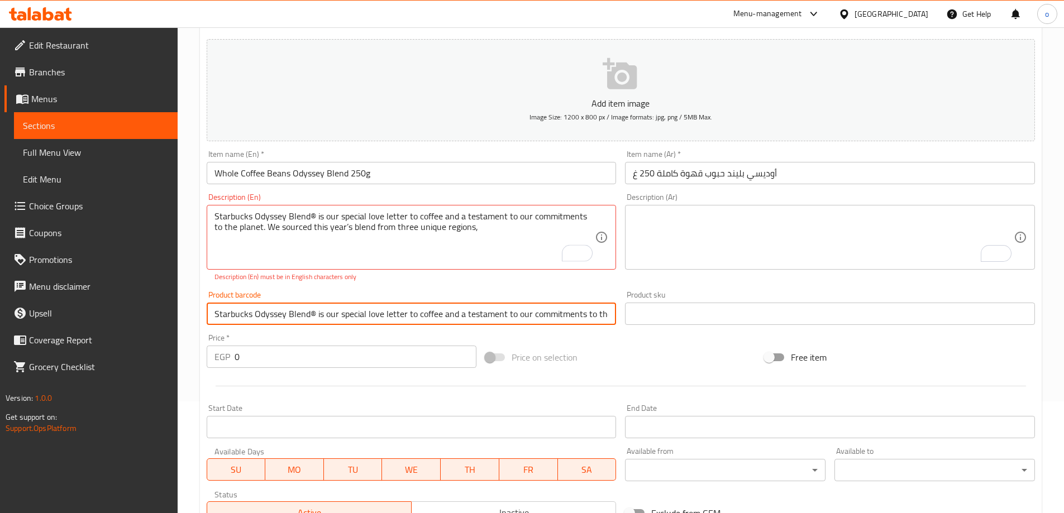
click at [342, 321] on input "Starbucks Odyssey Blend® is our special love letter to coffee and a testament t…" at bounding box center [412, 314] width 410 height 22
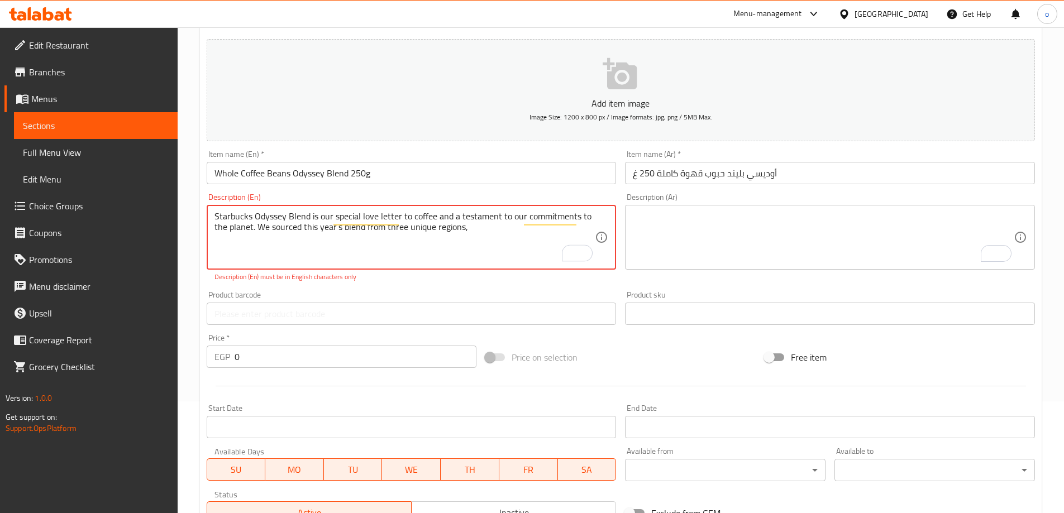
click at [333, 298] on div "Product barcode Product barcode" at bounding box center [412, 308] width 410 height 34
click at [334, 298] on div "Product barcode Product barcode" at bounding box center [412, 308] width 410 height 34
click at [469, 231] on textarea "Starbucks Odyssey Blend is our special love letter to coffee and a testament to…" at bounding box center [404, 237] width 381 height 53
type textarea "Starbucks Odyssey Blend is our special love letter to coffee and a testament to…"
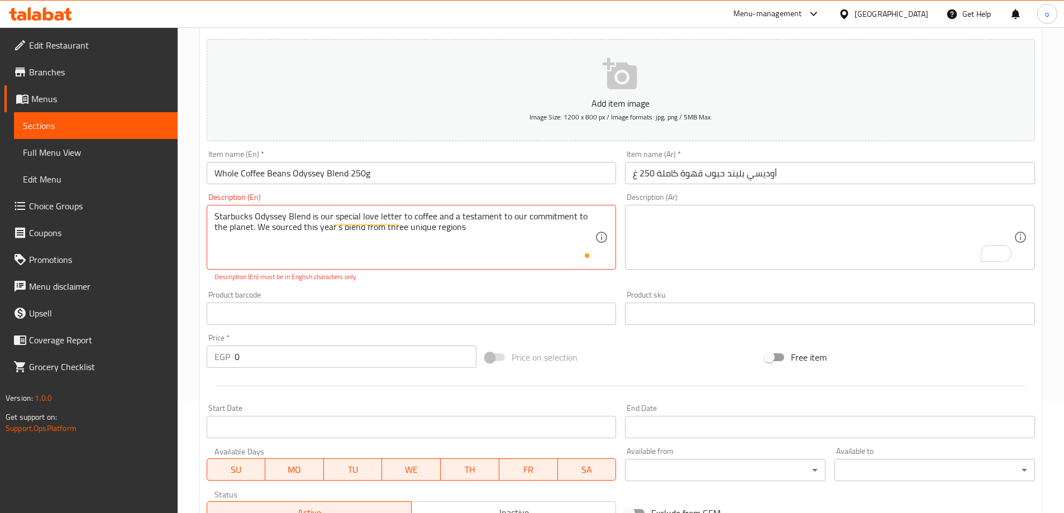
click at [450, 282] on p "Description (En) must be in English characters only" at bounding box center [411, 277] width 394 height 10
click at [450, 287] on div "Product barcode Product barcode" at bounding box center [411, 308] width 419 height 43
click at [450, 288] on div "Product barcode Product barcode" at bounding box center [411, 308] width 419 height 43
drag, startPoint x: 399, startPoint y: 287, endPoint x: 394, endPoint y: 295, distance: 9.8
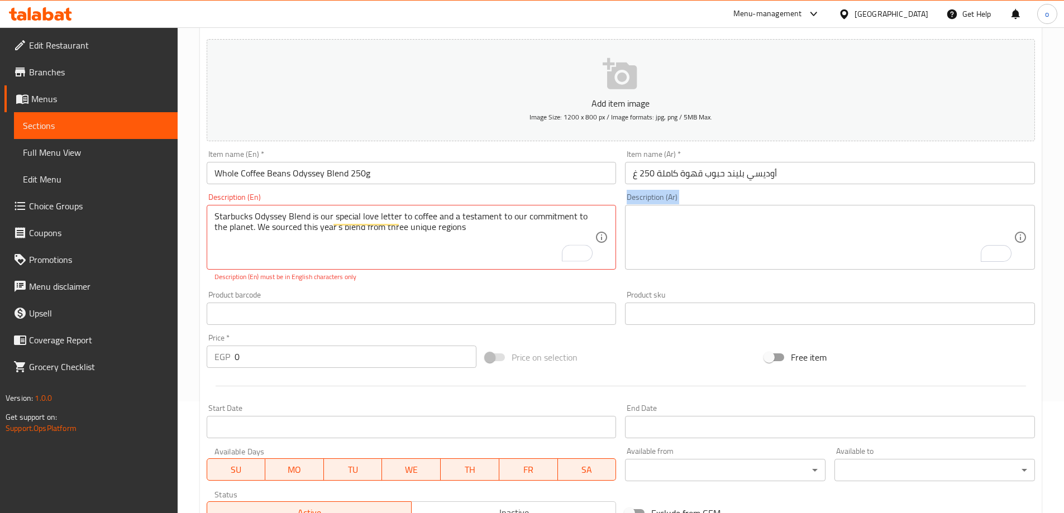
click at [398, 289] on div "Add item image Image Size: 1200 x 800 px / Image formats: jpg, png / 5MB Max. I…" at bounding box center [620, 282] width 837 height 494
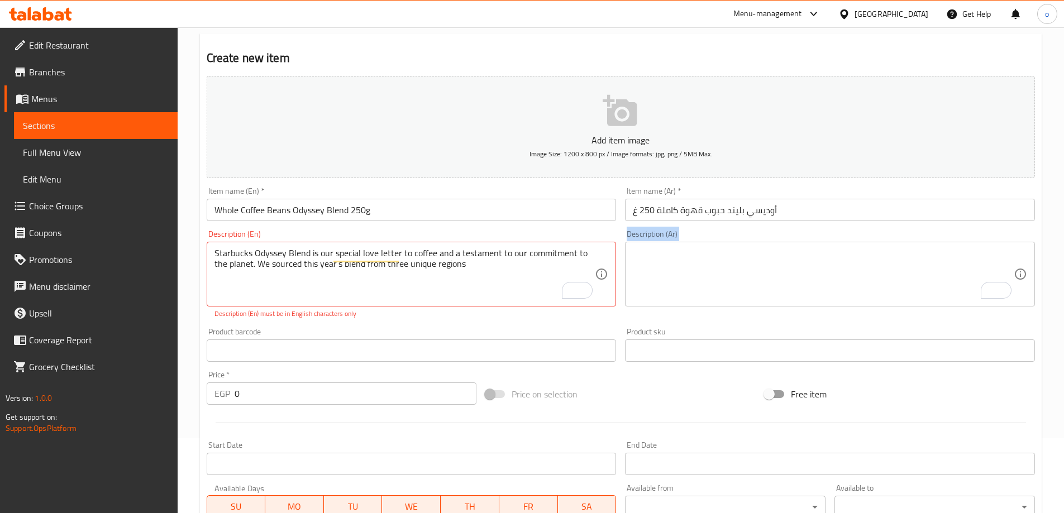
scroll to position [56, 0]
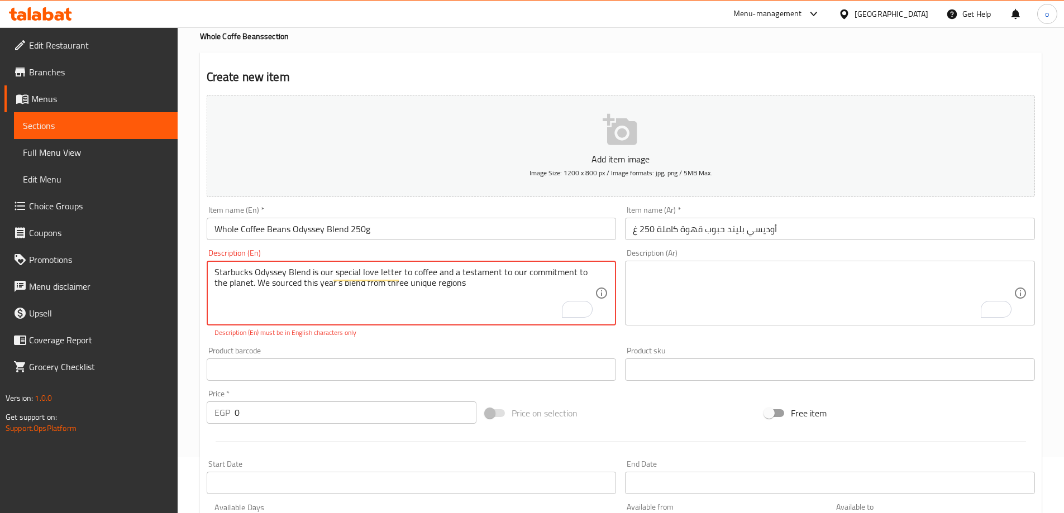
drag, startPoint x: 481, startPoint y: 284, endPoint x: 169, endPoint y: 257, distance: 312.8
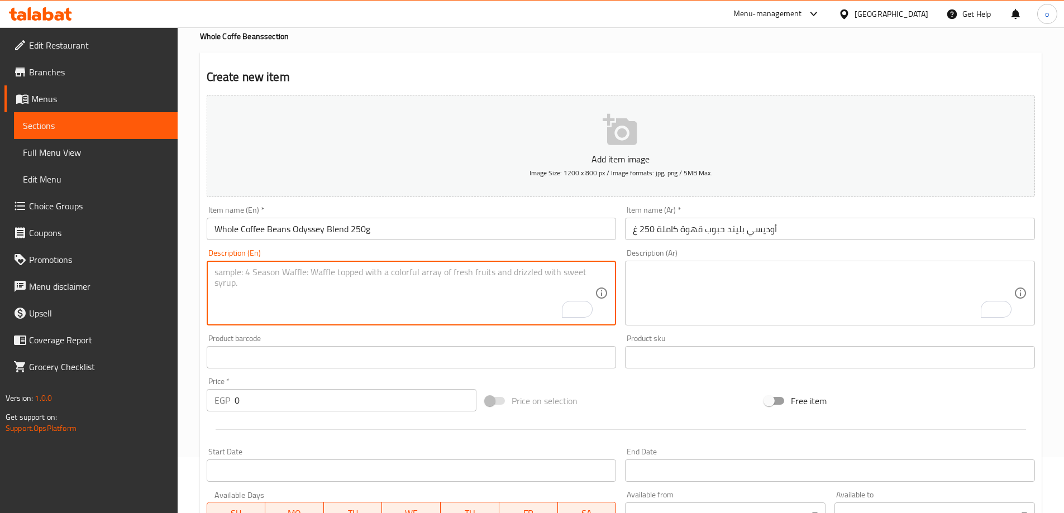
click at [368, 291] on textarea "To enrich screen reader interactions, please activate Accessibility in Grammarl…" at bounding box center [404, 293] width 381 height 53
paste textarea "Starbucks Odyssey Blend®"
click at [322, 341] on div "Add item image Image Size: 1200 x 800 px / Image formats: jpg, png / 5MB Max. I…" at bounding box center [620, 330] width 837 height 481
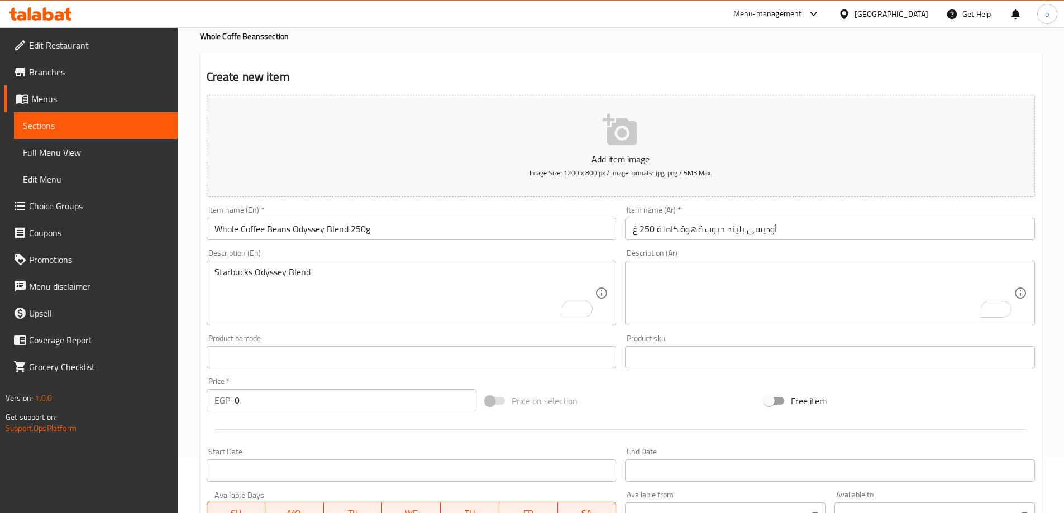
click at [316, 347] on div "Product barcode Product barcode" at bounding box center [412, 352] width 410 height 34
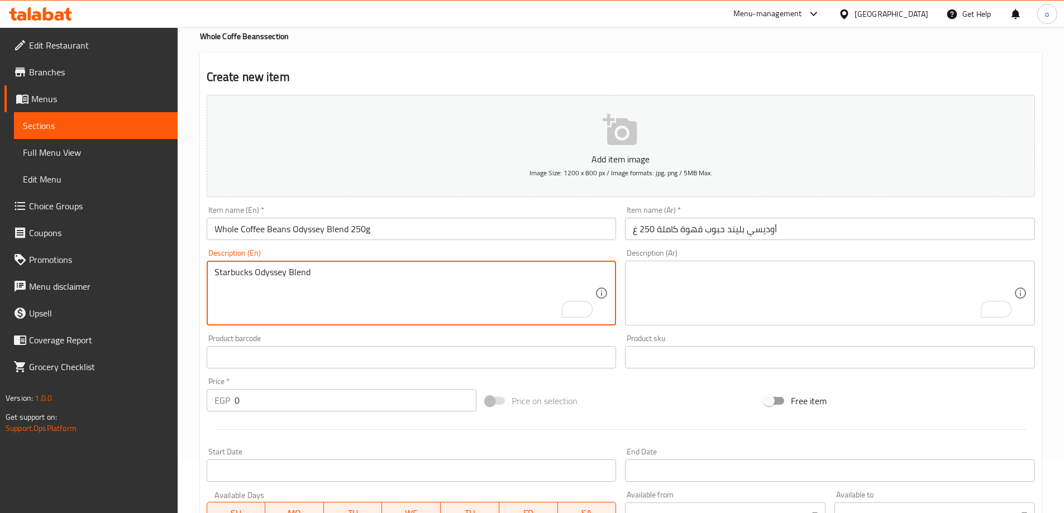
click at [357, 279] on textarea "Starbucks Odyssey Blend" at bounding box center [404, 293] width 381 height 53
paste textarea "is our special love letter to coffee and a testament to our commitments to the …"
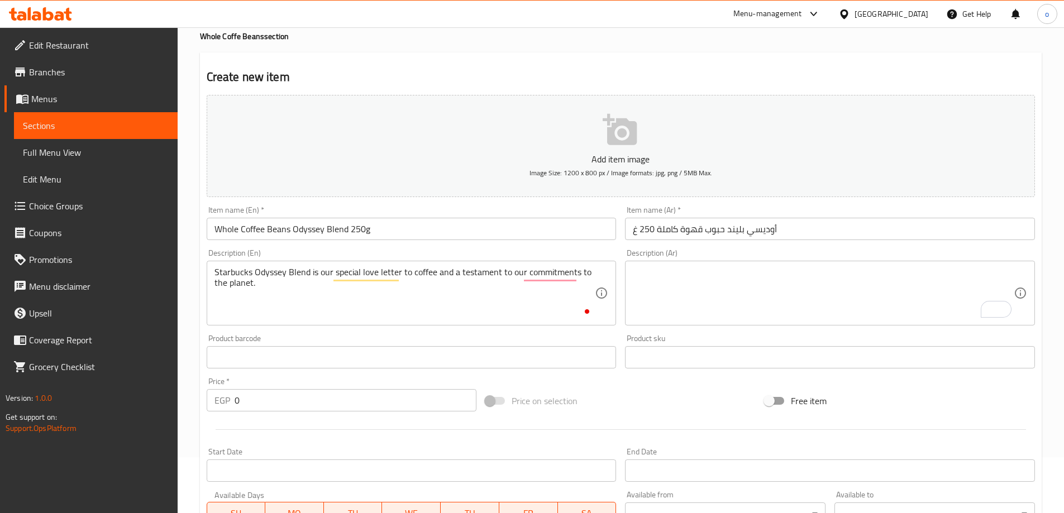
click at [343, 337] on div "Product barcode Product barcode" at bounding box center [412, 352] width 410 height 34
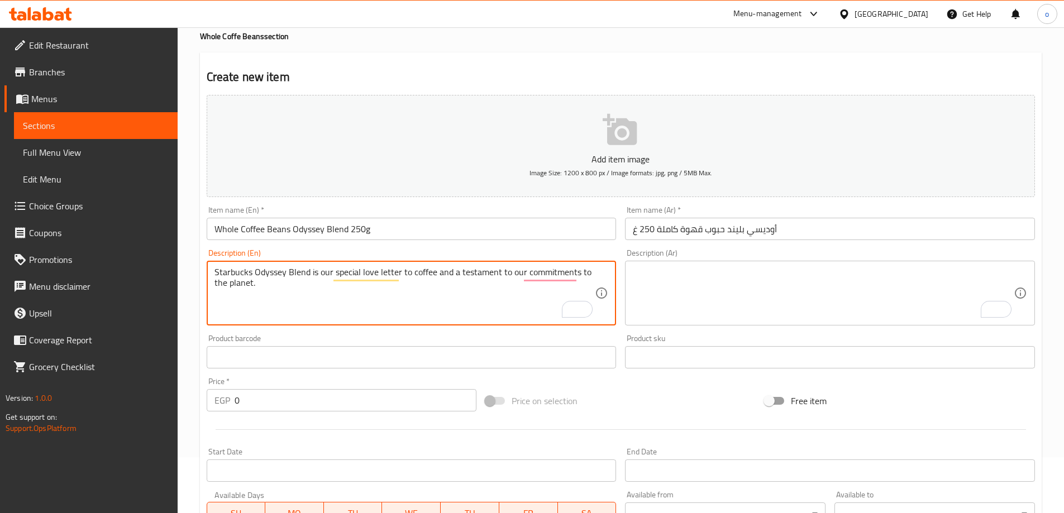
click at [261, 288] on textarea "Starbucks Odyssey Blend is our special love letter to coffee and a testament to…" at bounding box center [404, 293] width 381 height 53
click at [358, 295] on textarea "Starbucks Odyssey Blend is our special love letter to coffee and a testament to…" at bounding box center [404, 293] width 381 height 53
paste textarea "We sourced this year’s blend from three unique regions,"
click at [295, 330] on div "Add item image Image Size: 1200 x 800 px / Image formats: jpg, png / 5MB Max. I…" at bounding box center [620, 330] width 837 height 481
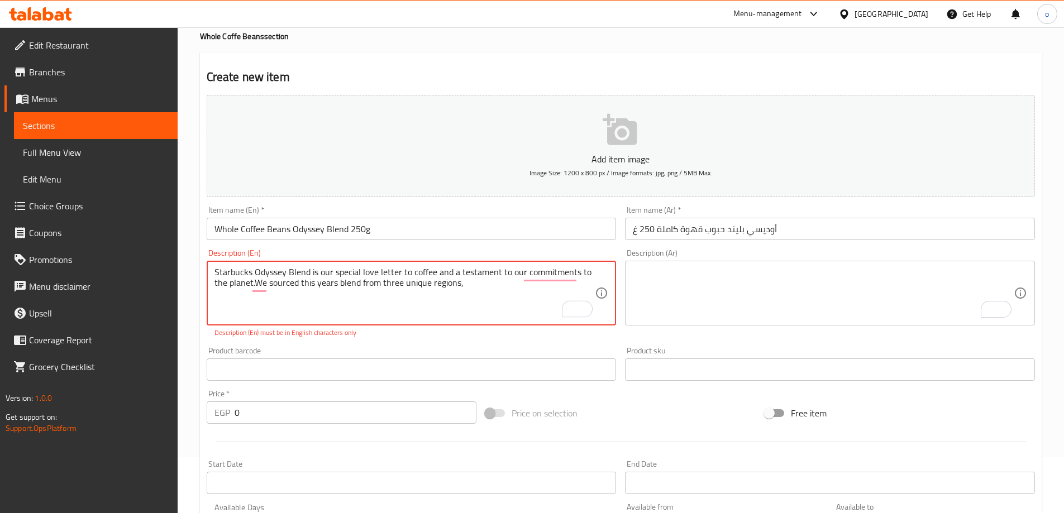
click at [359, 346] on div "Product barcode Product barcode" at bounding box center [411, 363] width 419 height 43
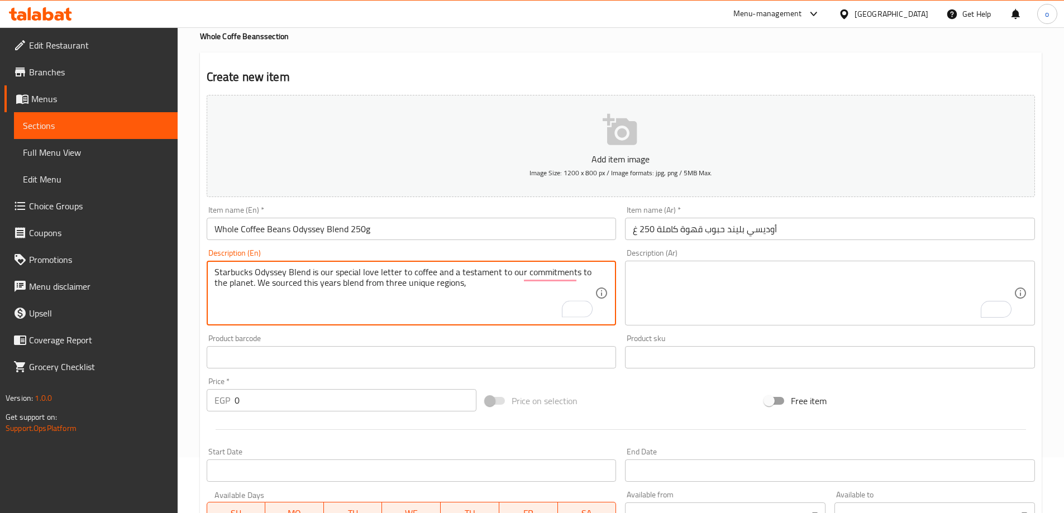
click at [494, 289] on textarea "Starbucks Odyssey Blend is our special love letter to coffee and a testament to…" at bounding box center [404, 293] width 381 height 53
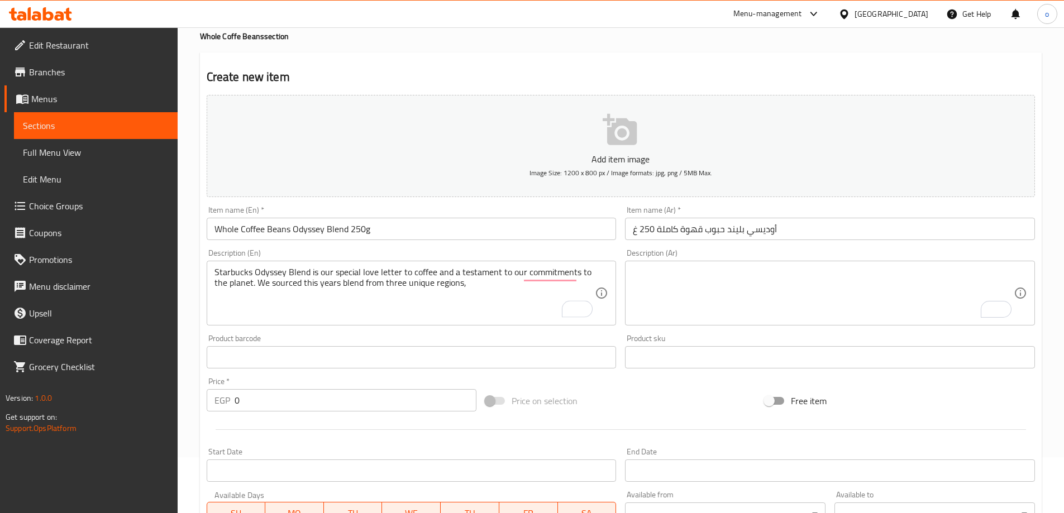
click at [451, 335] on div "Product barcode Product barcode" at bounding box center [412, 352] width 410 height 34
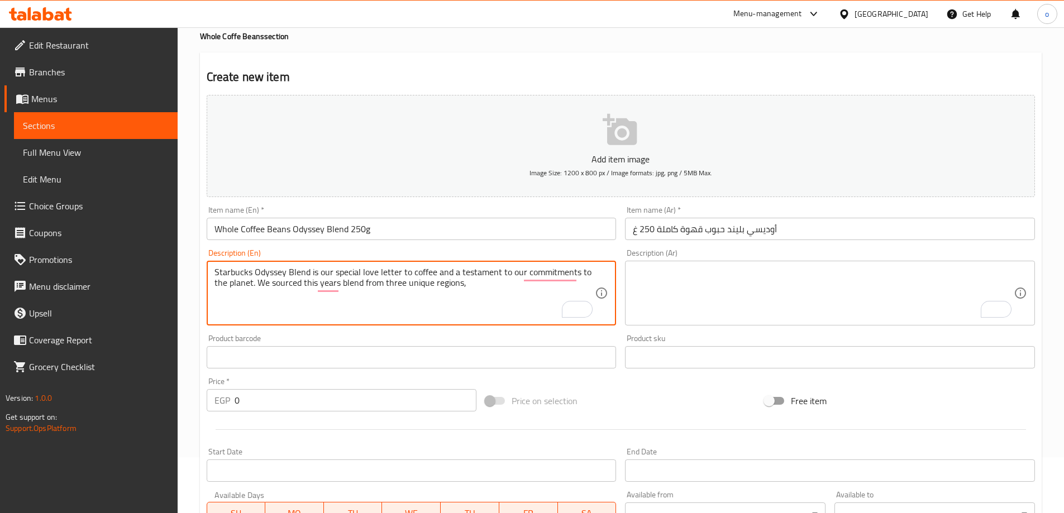
paste textarea "each showcasing the innovative ways in which coffee is grown and cultivated"
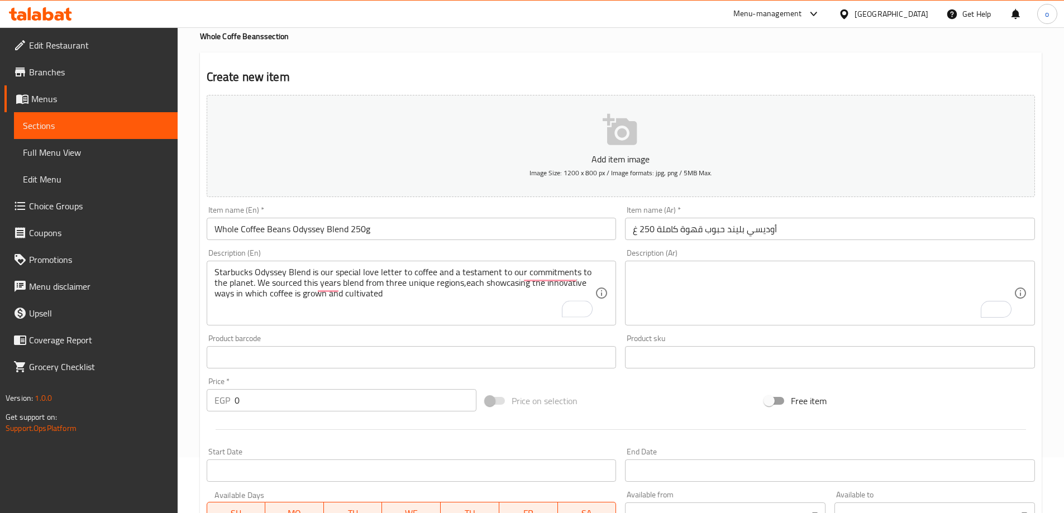
click at [448, 343] on div "Product barcode Product barcode" at bounding box center [412, 352] width 410 height 34
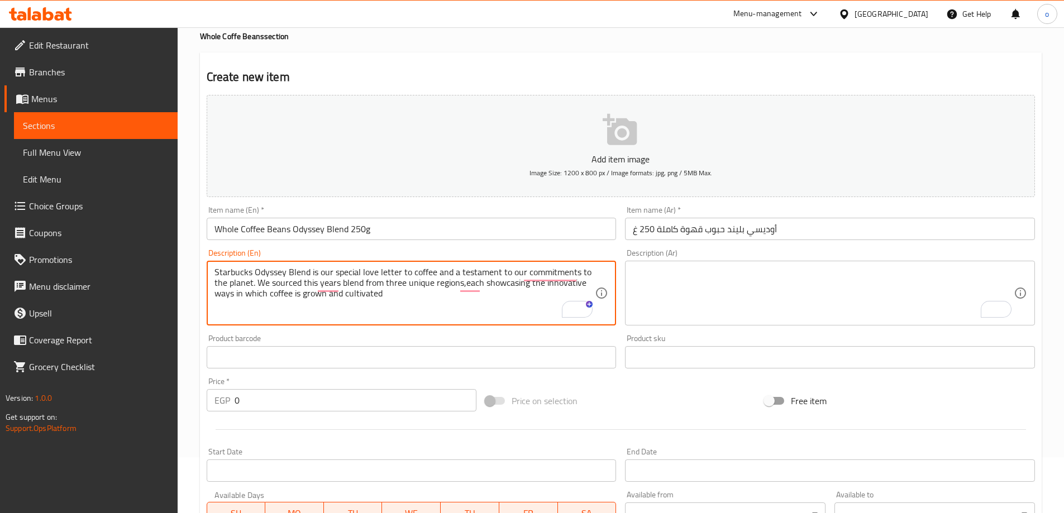
click at [400, 300] on textarea "Starbucks Odyssey Blend is our special love letter to coffee and a testament to…" at bounding box center [404, 293] width 381 height 53
paste textarea ". Every sip offers a global tasting experience"
click at [405, 345] on div "Product barcode Product barcode" at bounding box center [412, 352] width 410 height 34
click at [553, 294] on textarea "Starbucks Odyssey Blend is our special love letter to coffee and a testament to…" at bounding box center [404, 293] width 381 height 53
paste textarea "the sweetness of coffee from Uganda,"
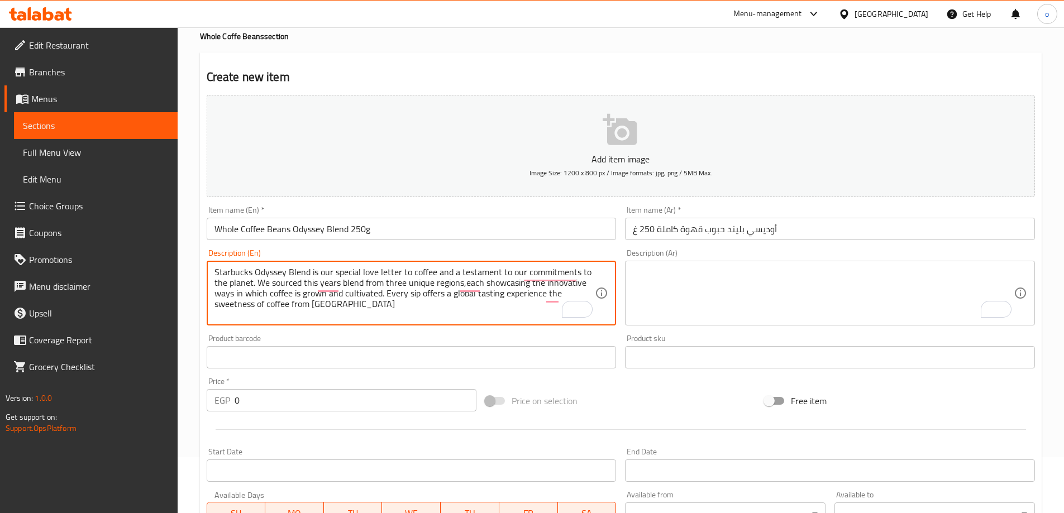
click at [362, 308] on textarea "Starbucks Odyssey Blend is our special love letter to coffee and a testament to…" at bounding box center [404, 293] width 381 height 53
paste textarea "earthy beans from Timor-Leste and herbal notes from Colombia. Together this rem…"
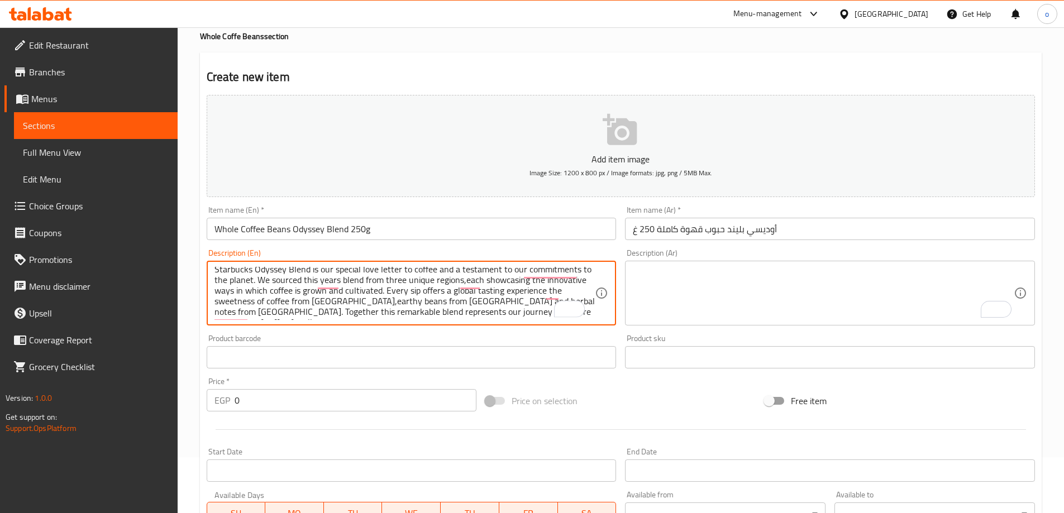
type textarea "Starbucks Odyssey Blend is our special love letter to coffee and a testament to…"
click at [384, 341] on div "Product barcode Product barcode" at bounding box center [412, 352] width 410 height 34
click at [381, 310] on textarea "Starbucks Odyssey Blend is our special love letter to coffee and a testament to…" at bounding box center [404, 293] width 381 height 53
click at [844, 300] on textarea "To enrich screen reader interactions, please activate Accessibility in Grammarl…" at bounding box center [823, 293] width 381 height 53
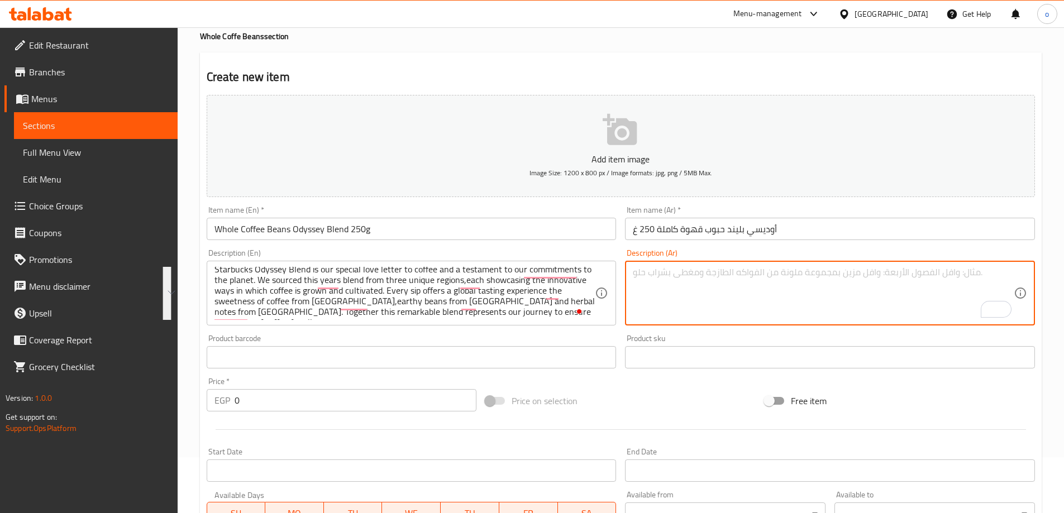
paste textarea "مزيج ستاربكس أوديسي® هو رسالتنا المليئة بالشغف تجاه القهوة، وتجسيد لالتزامنا ال…"
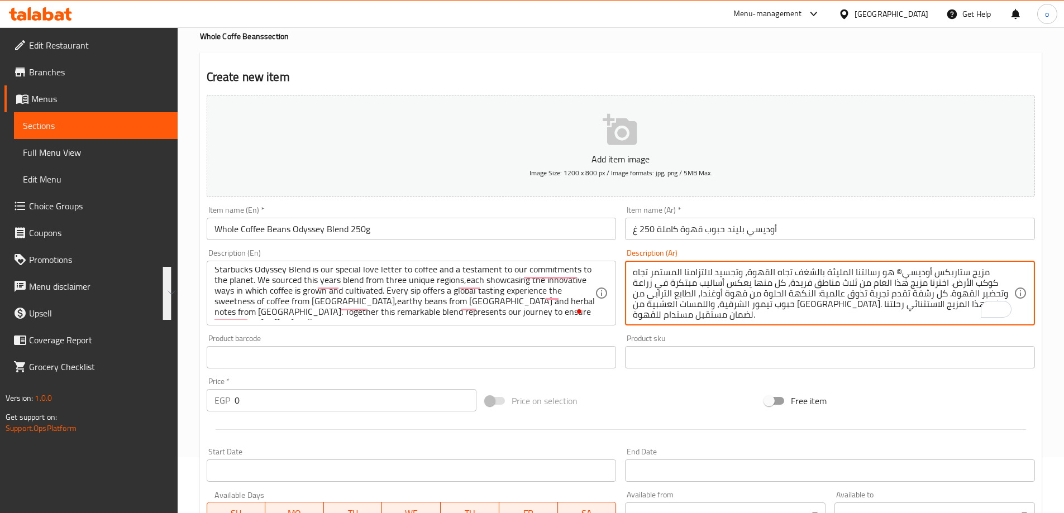
scroll to position [11, 0]
click at [757, 340] on div "Add item image Image Size: 1200 x 800 px / Image formats: jpg, png / 5MB Max. I…" at bounding box center [620, 330] width 837 height 481
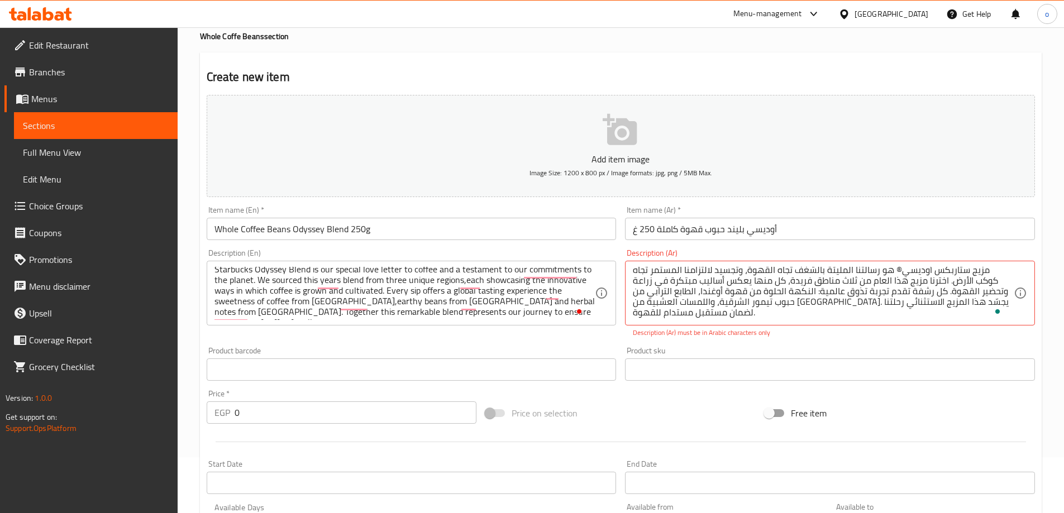
scroll to position [0, 0]
click at [889, 350] on div "Product sku Product sku" at bounding box center [830, 364] width 410 height 34
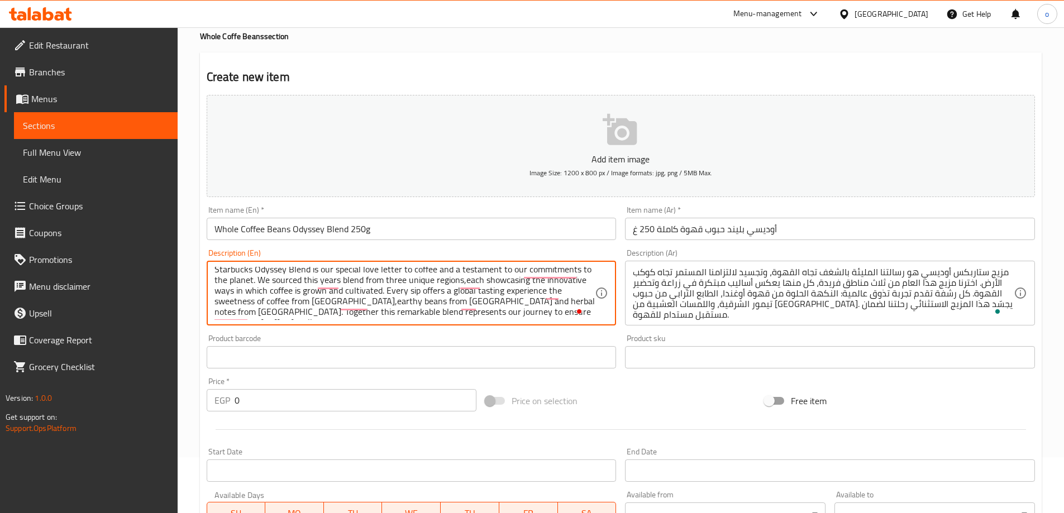
drag, startPoint x: 554, startPoint y: 309, endPoint x: 534, endPoint y: 302, distance: 21.2
click at [535, 304] on textarea "Starbucks Odyssey Blend is our special love letter to coffee and a testament to…" at bounding box center [404, 293] width 381 height 53
drag, startPoint x: 565, startPoint y: 317, endPoint x: 177, endPoint y: 265, distance: 391.6
click at [176, 265] on div "Edit Restaurant Branches Menus Sections Full Menu View Edit Menu Choice Groups …" at bounding box center [532, 353] width 1064 height 762
click at [631, 315] on div "مزيج ستاربكس أوديسي هو رسالتنا المليئة بالشغف تجاه القهوة، وتجسيد لالتزامنا الم…" at bounding box center [830, 293] width 410 height 65
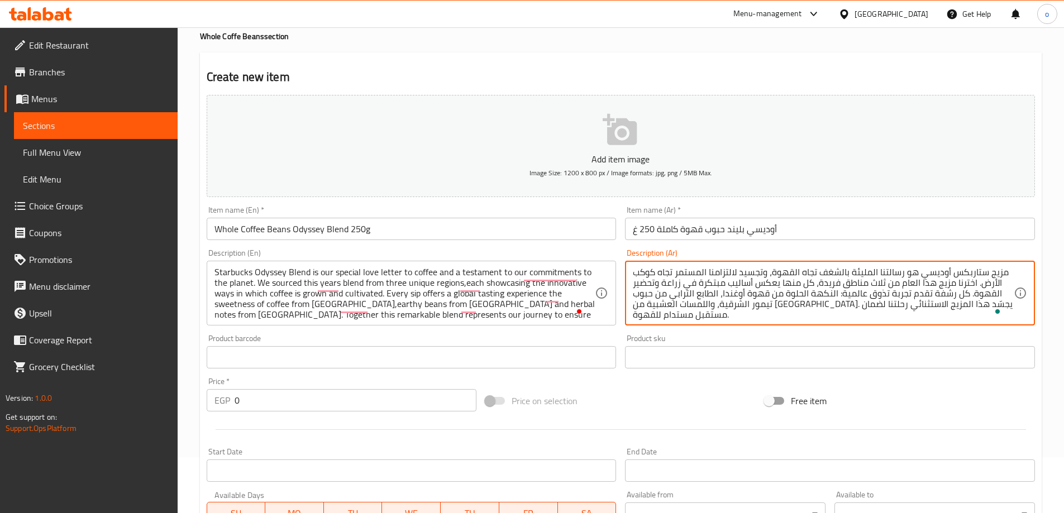
click at [627, 318] on div "مزيج ستاربكس أوديسي هو رسالتنا المليئة بالشغف تجاه القهوة، وتجسيد لالتزامنا الم…" at bounding box center [830, 293] width 410 height 65
click at [633, 314] on textarea "مزيج ستاربكس أوديسي هو رسالتنا المليئة بالشغف تجاه القهوة، وتجسيد لالتزامنا الم…" at bounding box center [823, 293] width 381 height 53
click at [955, 319] on textarea "مزيج ستاربكس أوديسي هو رسالتنا المليئة بالشغف تجاه القهوة، وتجسيد لالتزامنا الم…" at bounding box center [823, 293] width 381 height 53
type textarea "مزيج ستاربكس أوديسي هو رسالتنا المليئة بالشغف تجاه القهوة، وتجسيد لالتزامنا الم…"
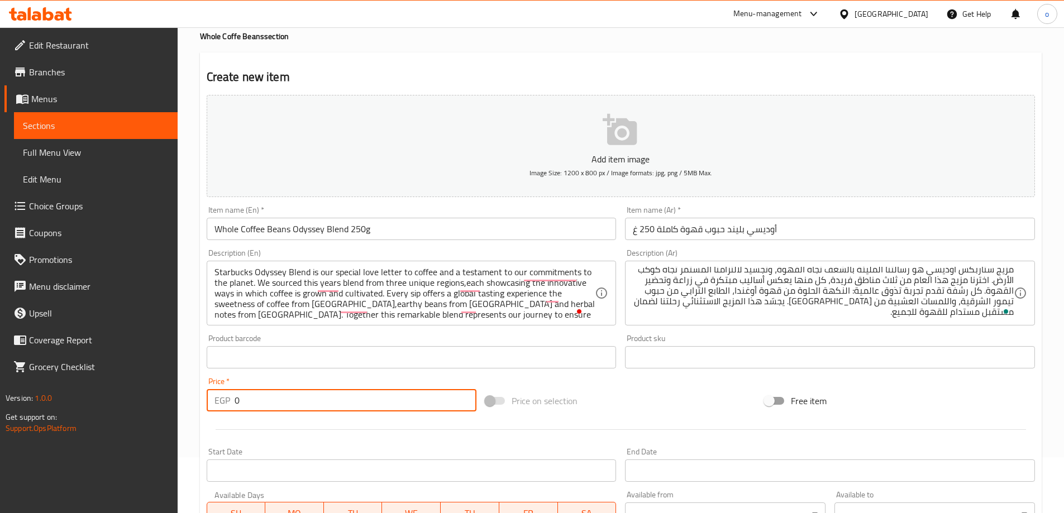
drag, startPoint x: 249, startPoint y: 407, endPoint x: 183, endPoint y: 408, distance: 65.9
click at [183, 408] on div "Home / Restaurants management / Menus / Sections / item / create Whole Coffe Be…" at bounding box center [621, 353] width 886 height 762
paste input "700.0"
type input "700.00"
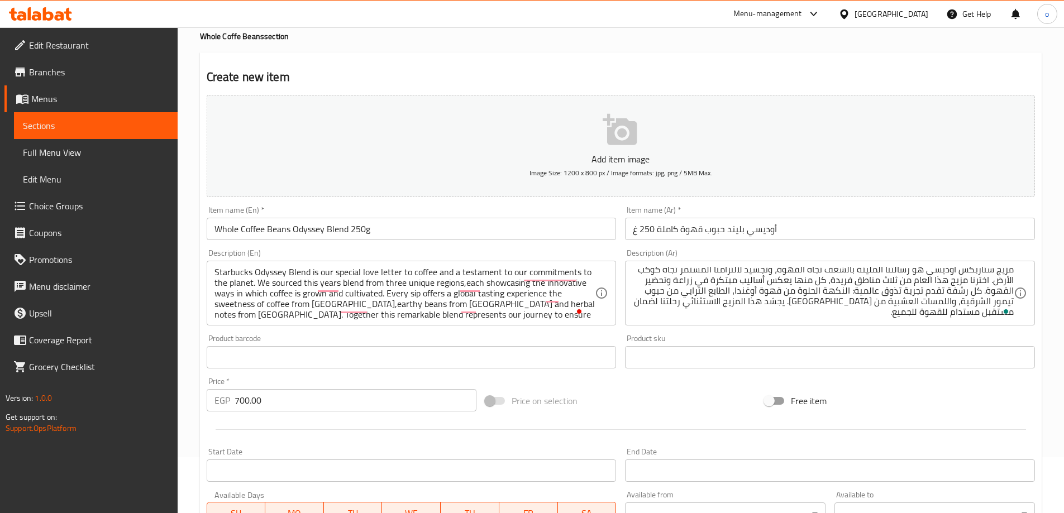
click at [264, 445] on div "Start Date Start Date" at bounding box center [411, 464] width 419 height 43
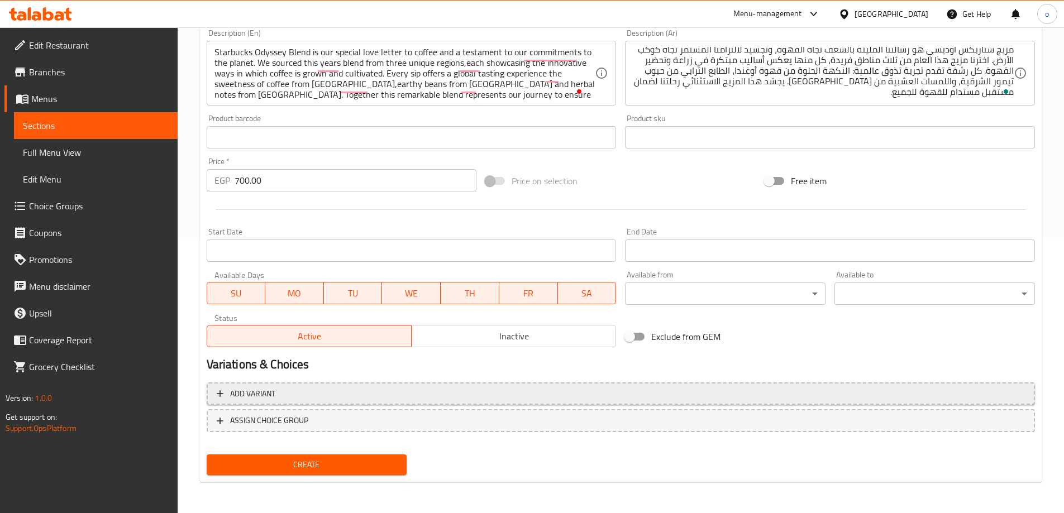
click at [303, 399] on span "Add variant" at bounding box center [621, 394] width 808 height 14
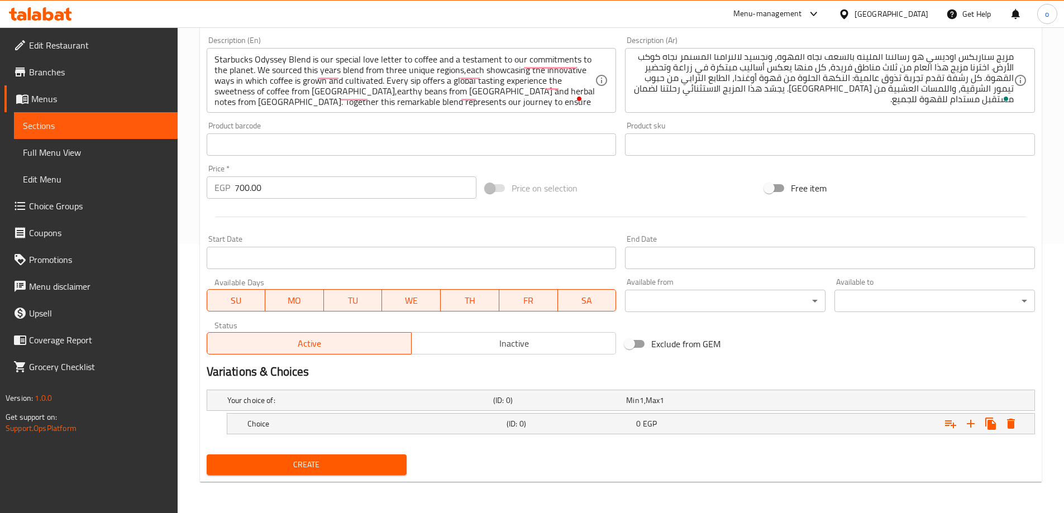
scroll to position [269, 0]
click at [303, 399] on h5 "Your choice of:" at bounding box center [357, 400] width 261 height 11
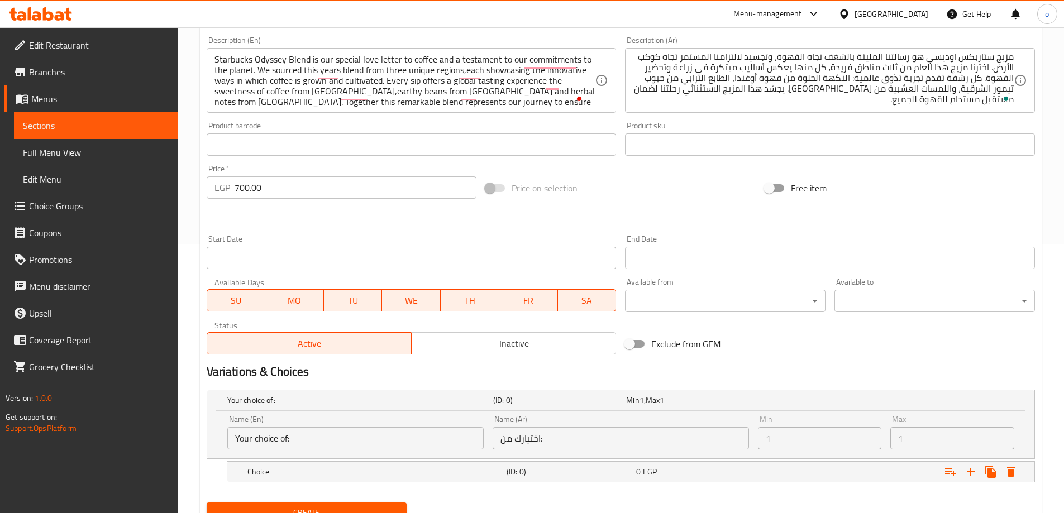
click at [303, 399] on h5 "Your choice of:" at bounding box center [357, 400] width 261 height 11
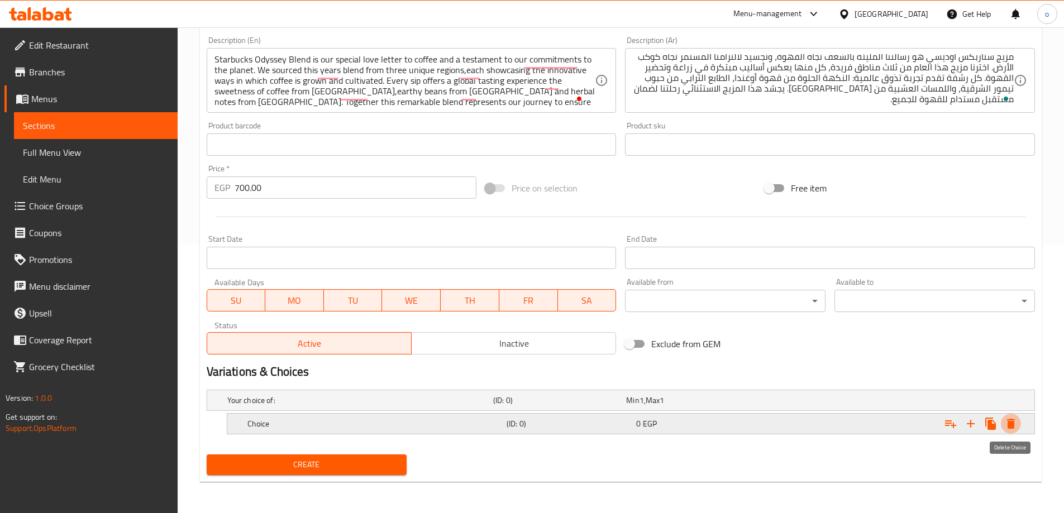
click at [1009, 428] on icon "Expand" at bounding box center [1011, 424] width 8 height 10
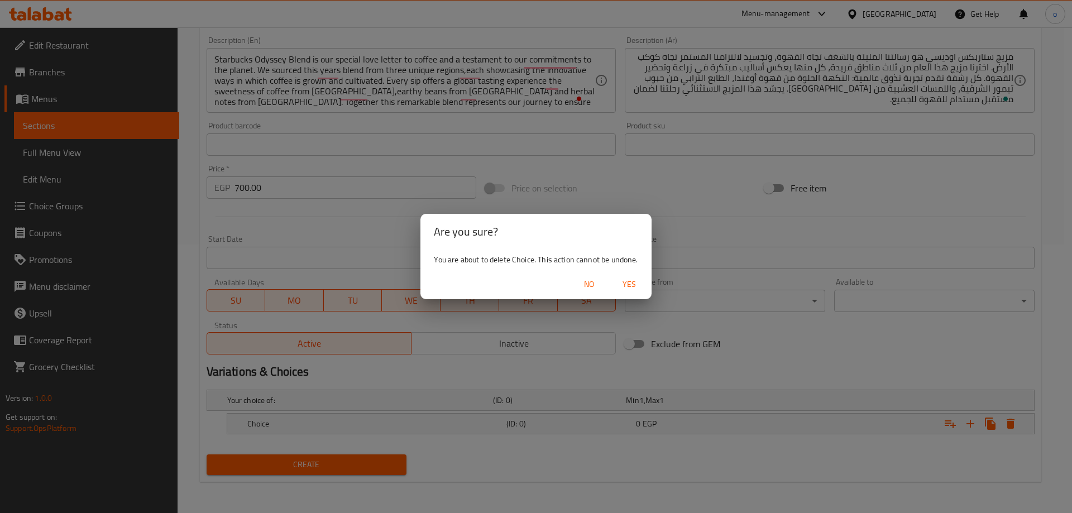
click at [582, 284] on span "No" at bounding box center [589, 285] width 27 height 14
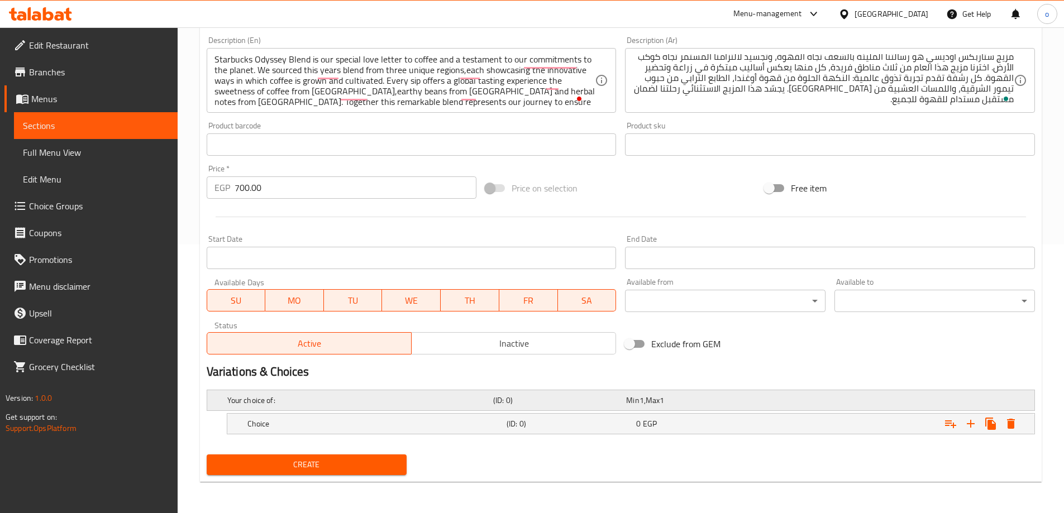
click at [399, 407] on div "Your choice of:" at bounding box center [358, 401] width 266 height 16
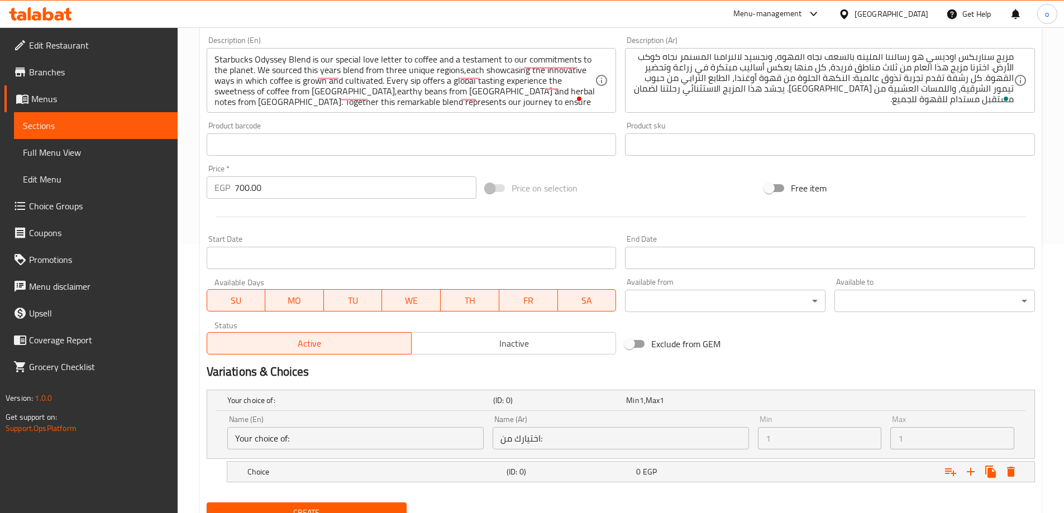
drag, startPoint x: 298, startPoint y: 426, endPoint x: 226, endPoint y: 441, distance: 73.6
click at [219, 440] on div "Name (En) Your choice of: Name (En) Name (Ar) اختيارك من: Name (Ar) Min 1 Min M…" at bounding box center [620, 434] width 827 height 47
click at [1006, 470] on icon "Expand" at bounding box center [1010, 471] width 13 height 13
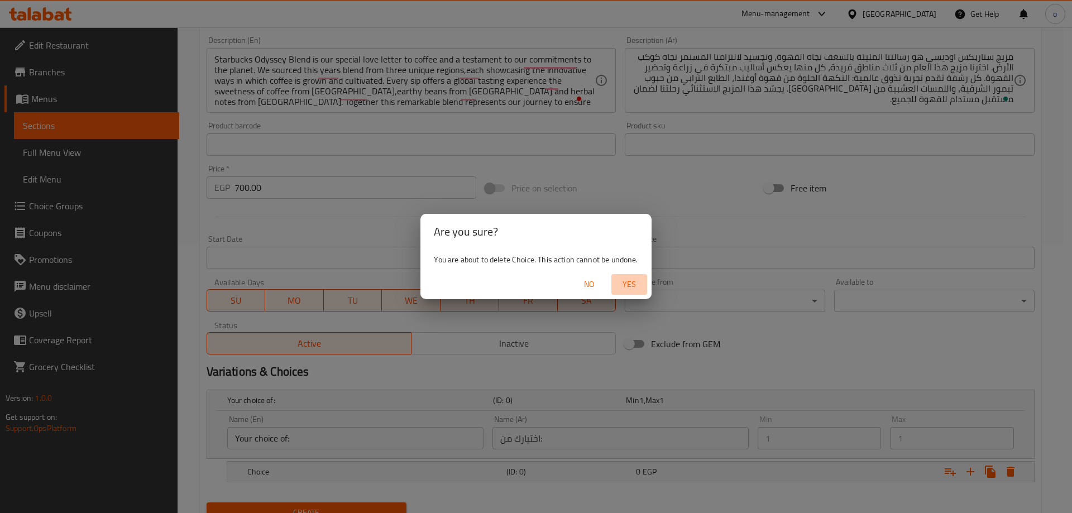
click at [628, 281] on span "Yes" at bounding box center [629, 285] width 27 height 14
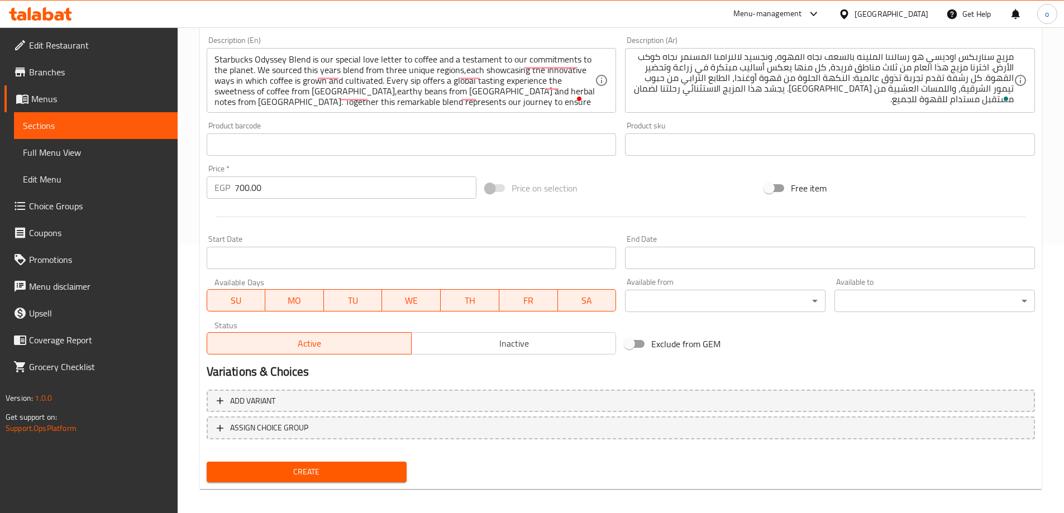
click at [348, 469] on span "Create" at bounding box center [307, 472] width 183 height 14
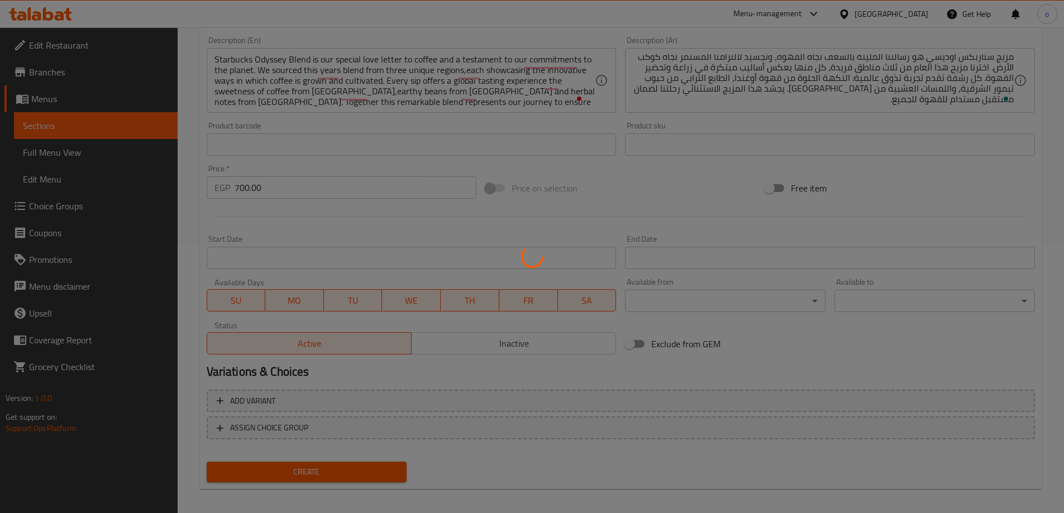
type input "0"
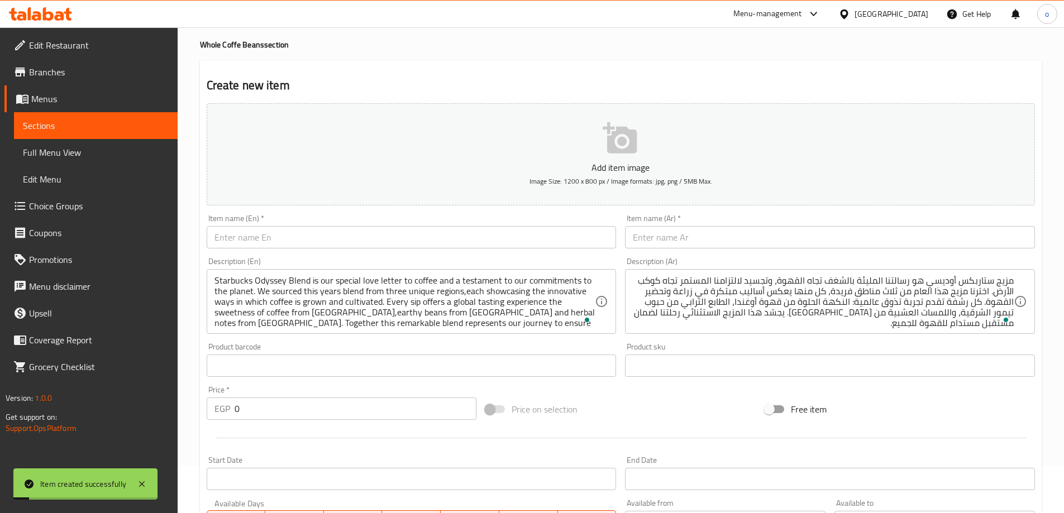
scroll to position [0, 0]
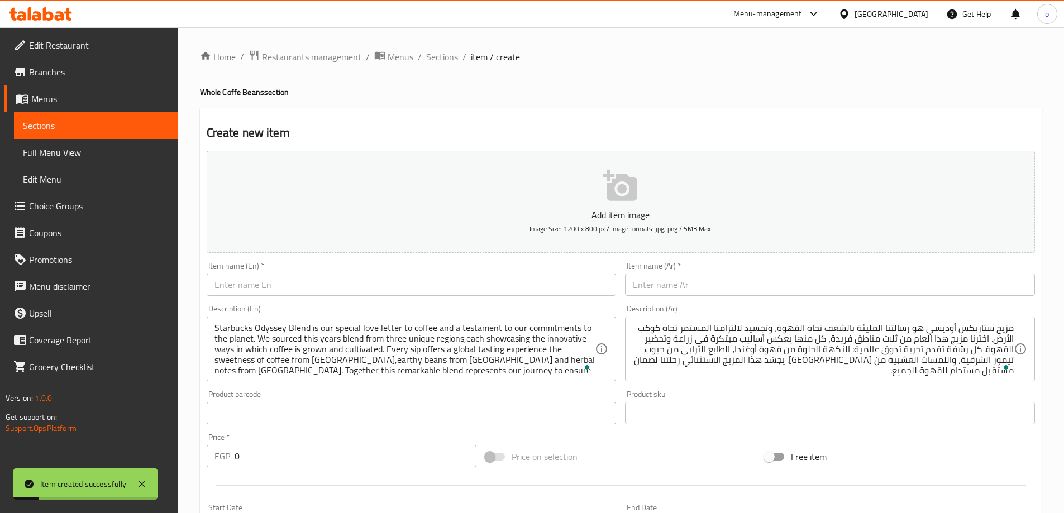
click at [445, 58] on span "Sections" at bounding box center [442, 56] width 32 height 13
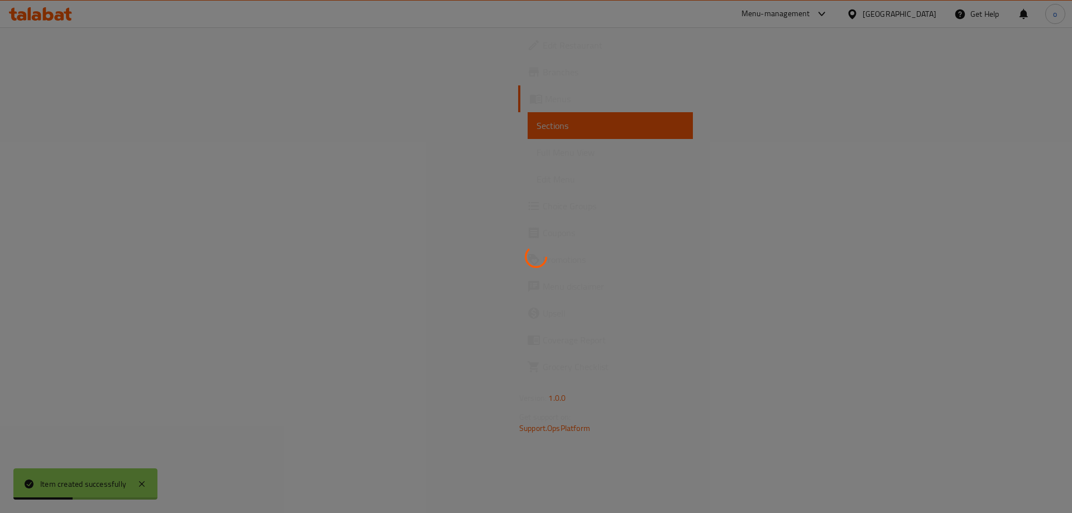
click at [69, 211] on div at bounding box center [536, 256] width 1072 height 513
click at [68, 210] on div at bounding box center [536, 256] width 1072 height 513
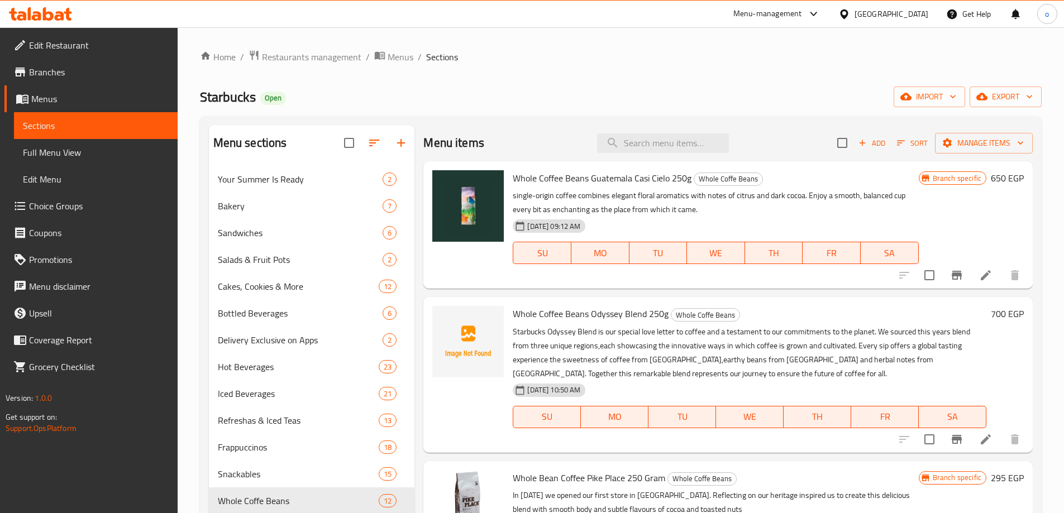
click at [542, 145] on div "Menu items Add Sort Manage items" at bounding box center [727, 143] width 609 height 36
click at [34, 204] on span "Choice Groups" at bounding box center [99, 205] width 140 height 13
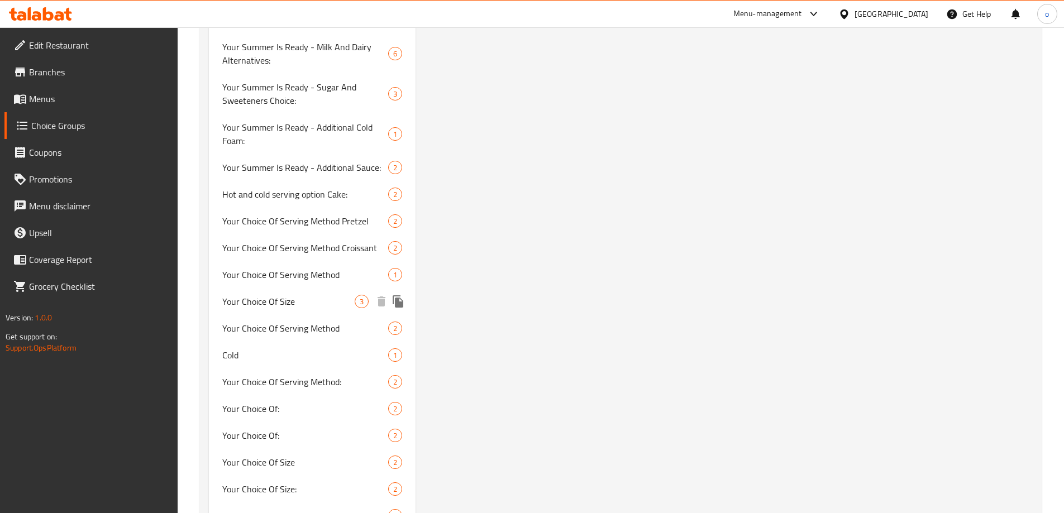
scroll to position [894, 0]
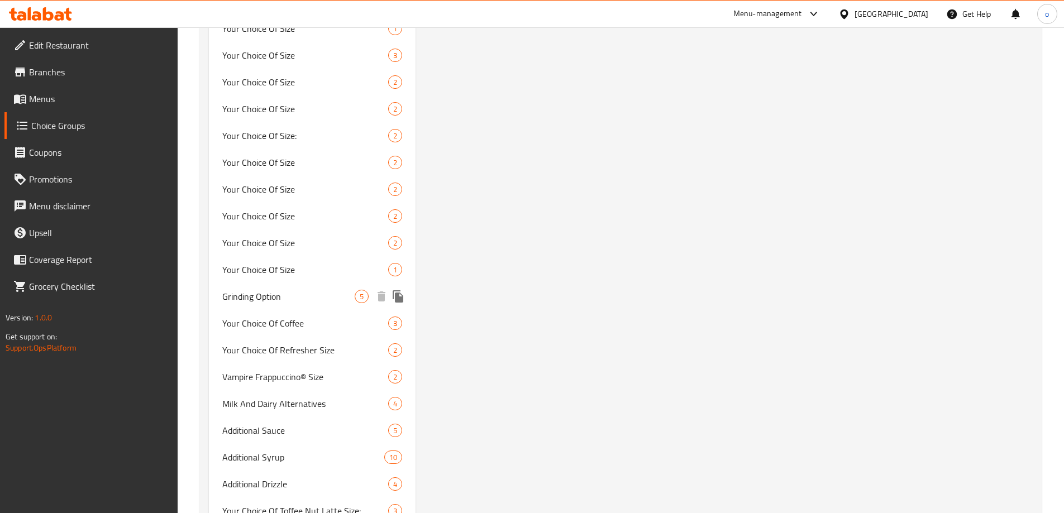
scroll to position [1843, 0]
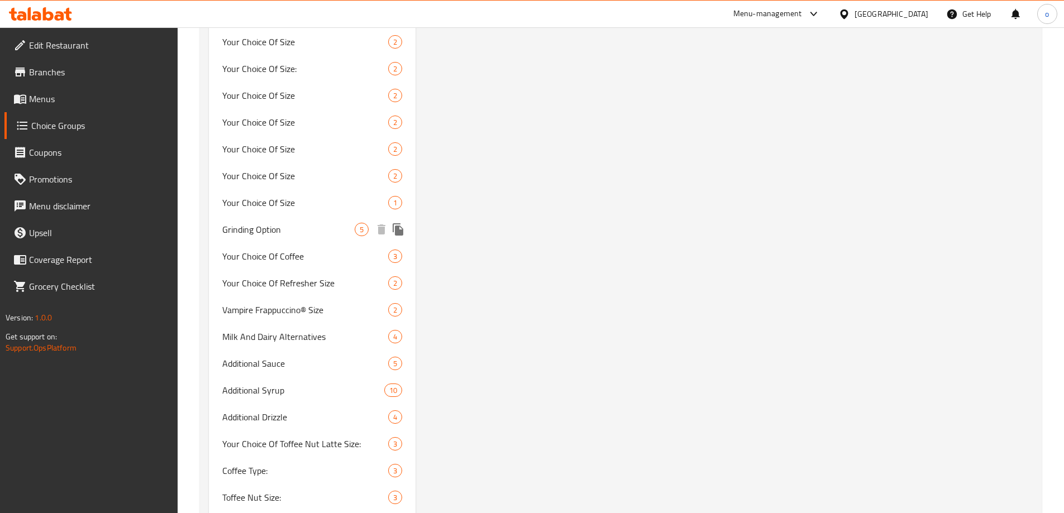
click at [293, 240] on div "Grinding Option 5" at bounding box center [312, 229] width 207 height 27
type input "Grinding Option"
type input "طرق طحن القهوة"
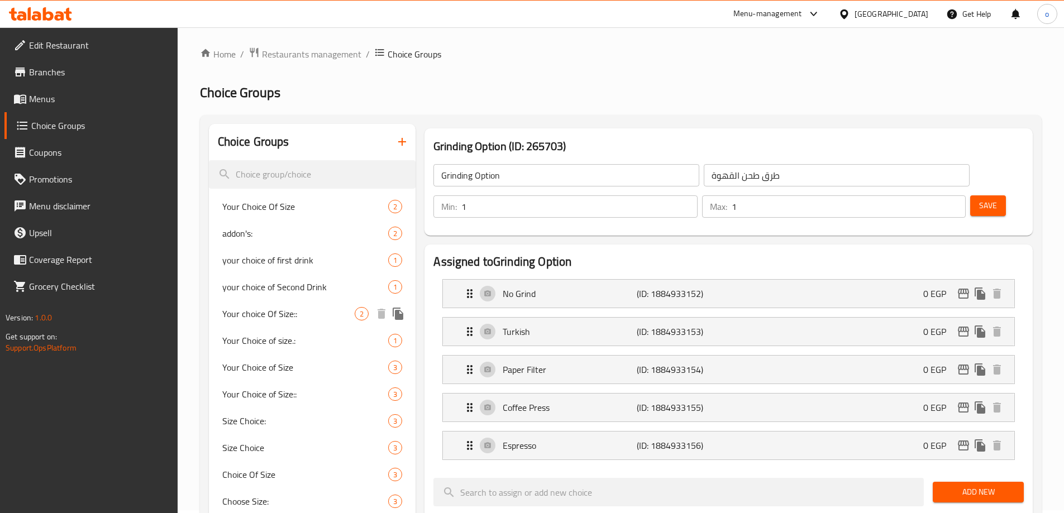
scroll to position [0, 0]
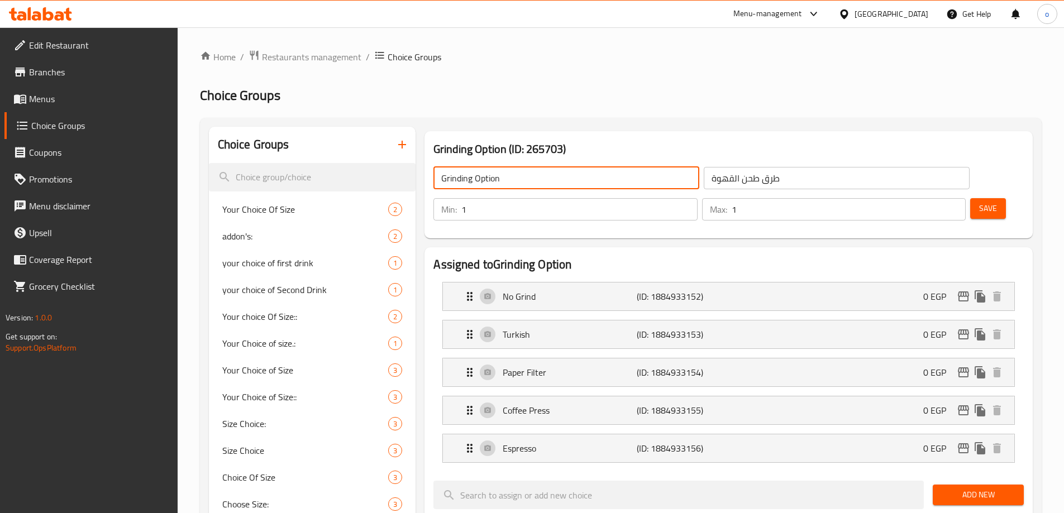
drag, startPoint x: 473, startPoint y: 180, endPoint x: 435, endPoint y: 176, distance: 38.1
click at [435, 176] on input "Grinding Option" at bounding box center [566, 178] width 266 height 22
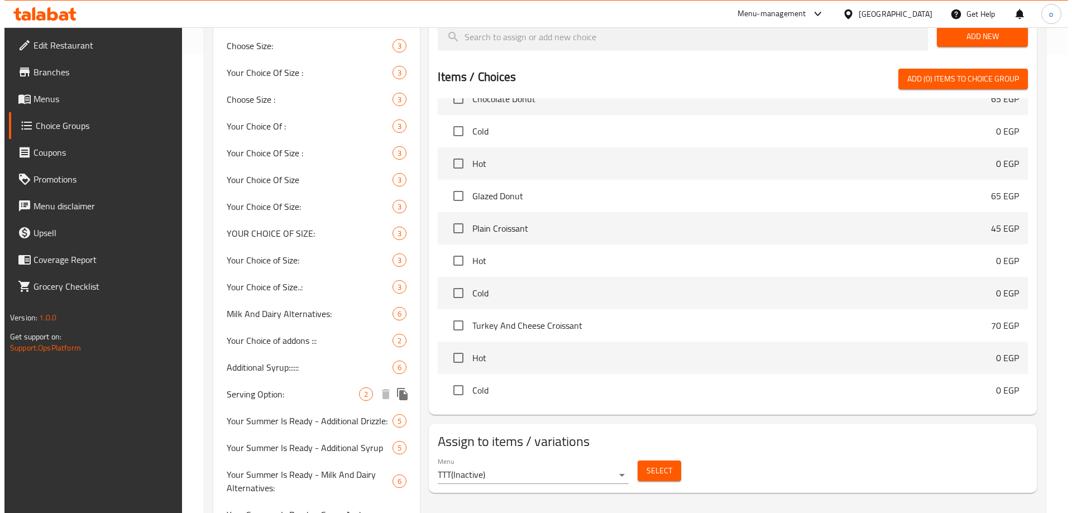
scroll to position [559, 0]
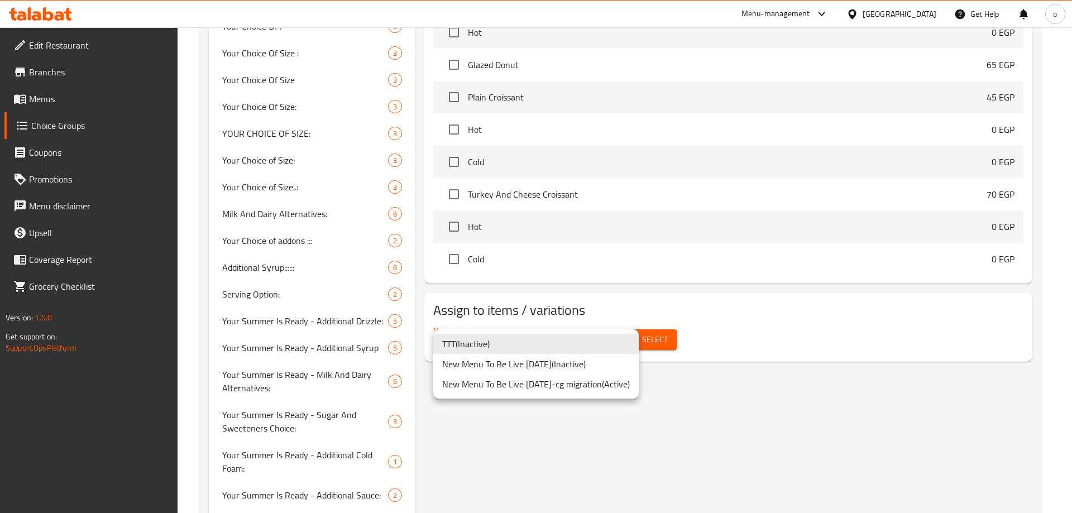
click at [561, 382] on li "New Menu To Be Live [DATE]-cg migration ( Active )" at bounding box center [536, 384] width 206 height 20
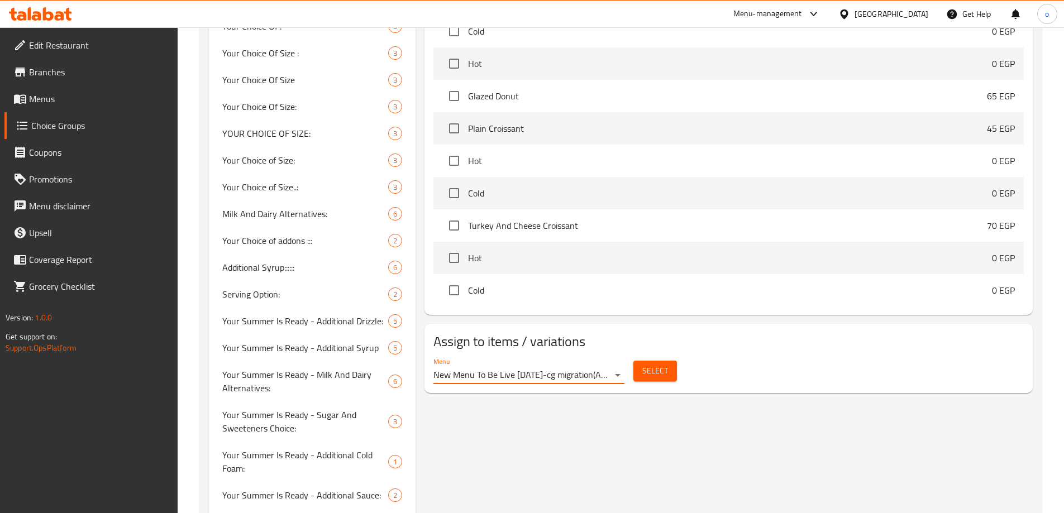
click at [638, 361] on button "Select" at bounding box center [655, 371] width 44 height 21
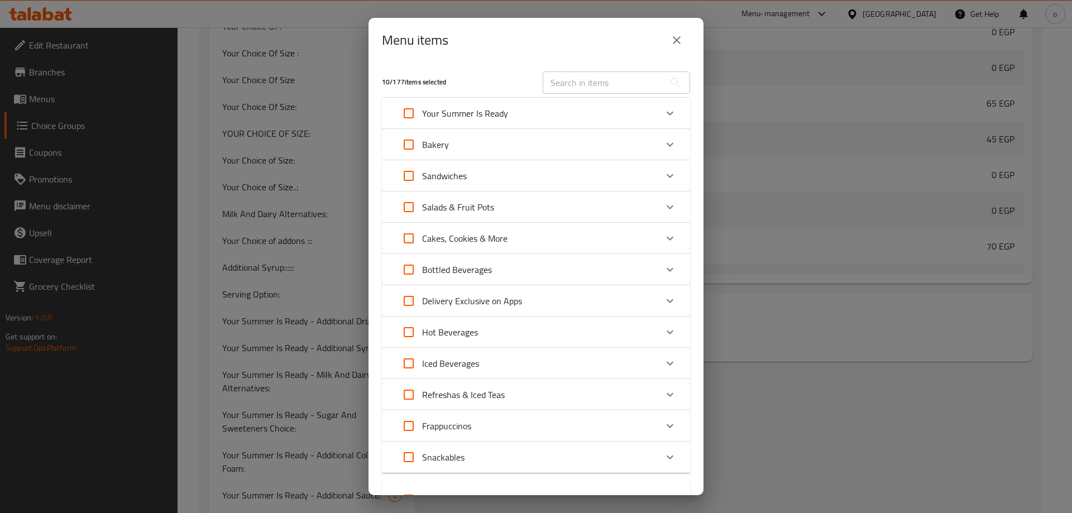
click at [589, 84] on input "text" at bounding box center [604, 82] width 122 height 22
paste input "Whole Coffee Beans Odyssey Blend 250g"
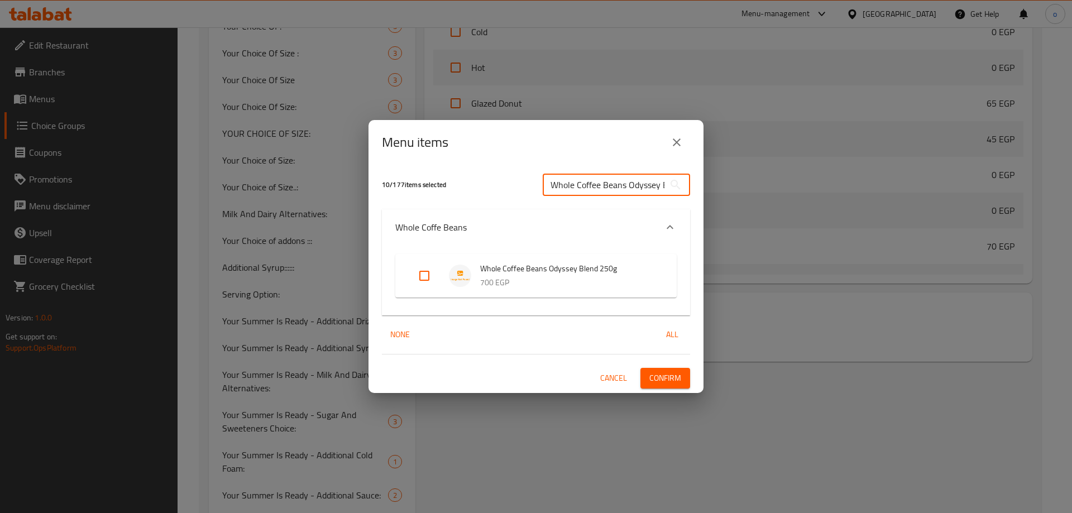
scroll to position [0, 40]
type input "Whole Coffee Beans Odyssey Blend 250g"
click at [435, 275] on input "Expand" at bounding box center [424, 276] width 27 height 27
checkbox input "true"
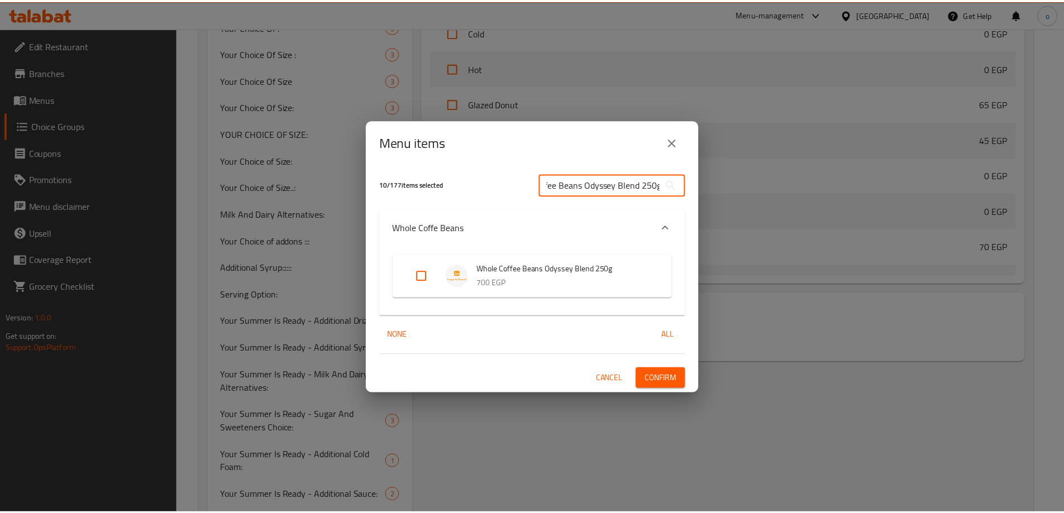
scroll to position [0, 0]
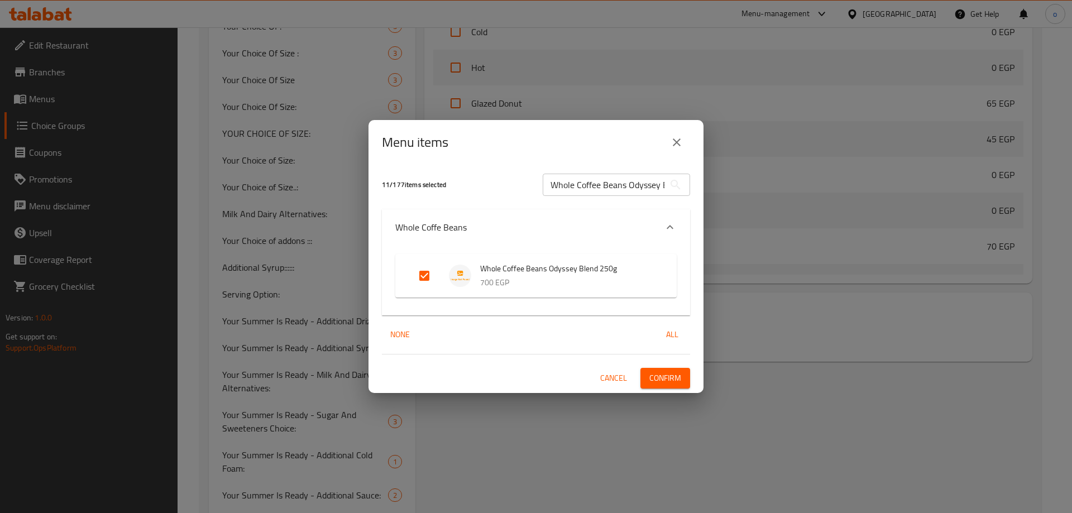
click at [488, 286] on p "700 EGP" at bounding box center [567, 283] width 174 height 14
drag, startPoint x: 661, startPoint y: 380, endPoint x: 570, endPoint y: 424, distance: 100.9
click at [570, 424] on div "Menu items 11 / 177 items selected Whole Coffee Beans Odyssey Blend 250g ​ Whol…" at bounding box center [536, 256] width 1072 height 513
click at [662, 346] on div "11 / 177 items selected Whole Coffee Beans Odyssey Blend 250g ​ Whole Coffe Bea…" at bounding box center [536, 279] width 335 height 228
click at [673, 378] on span "Confirm" at bounding box center [666, 378] width 32 height 14
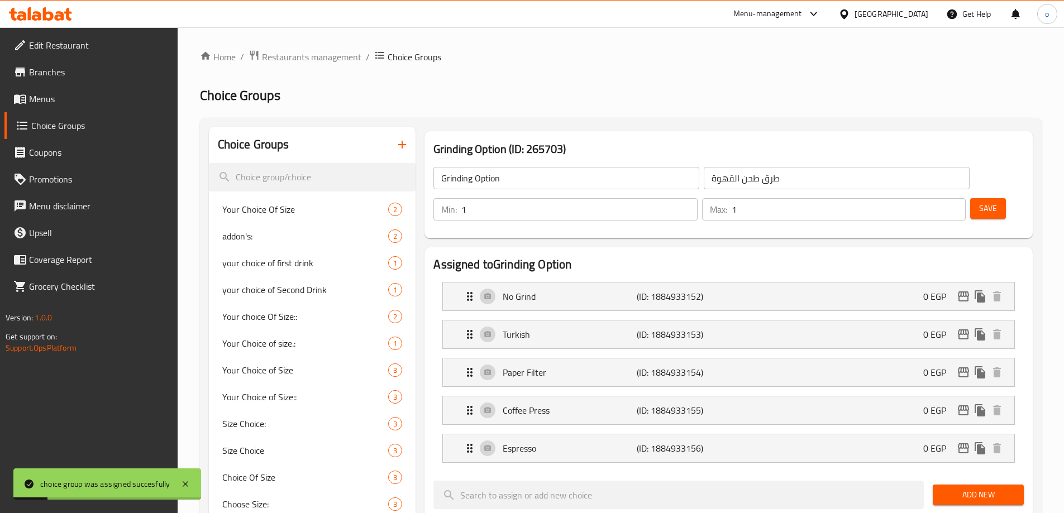
click at [60, 99] on span "Menus" at bounding box center [99, 98] width 140 height 13
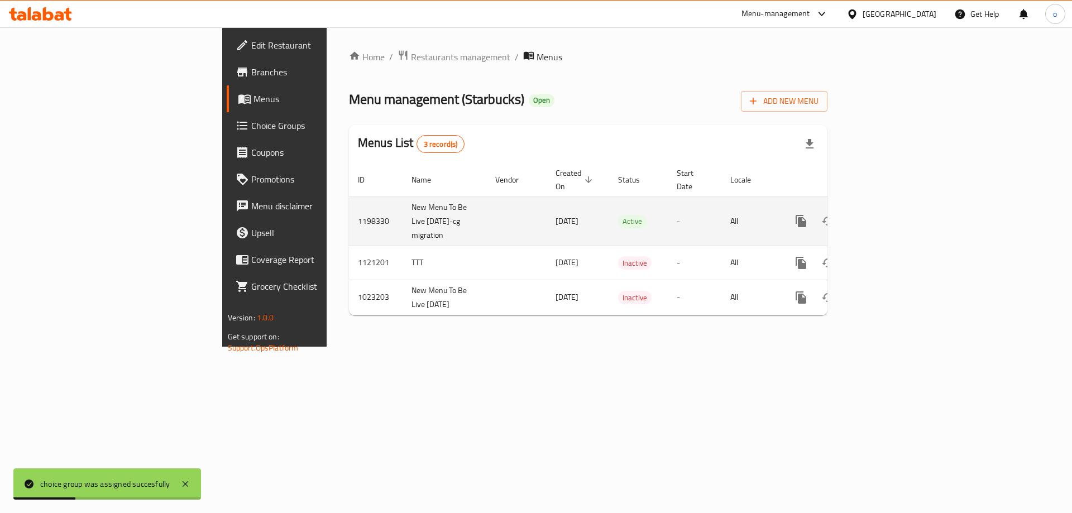
click at [895, 213] on link "enhanced table" at bounding box center [882, 221] width 27 height 27
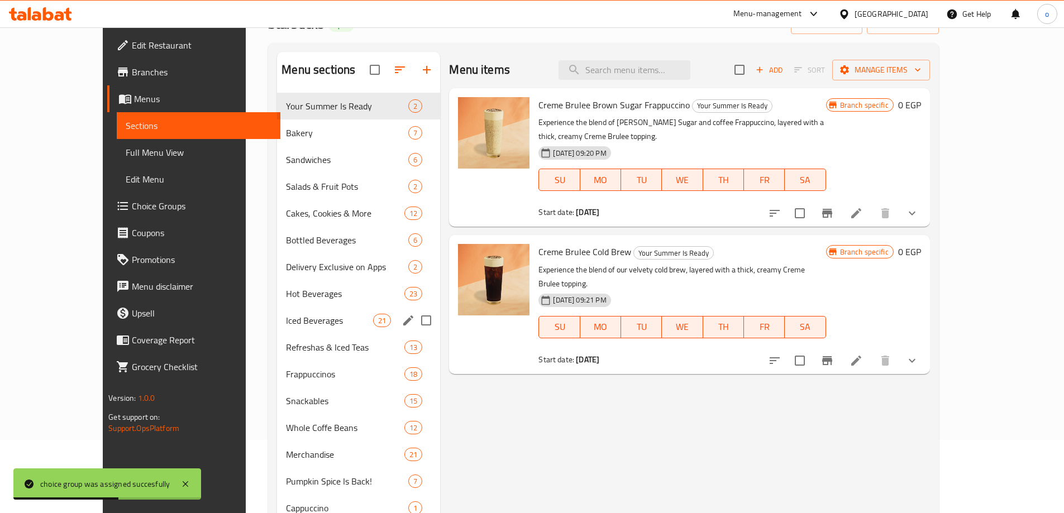
scroll to position [198, 0]
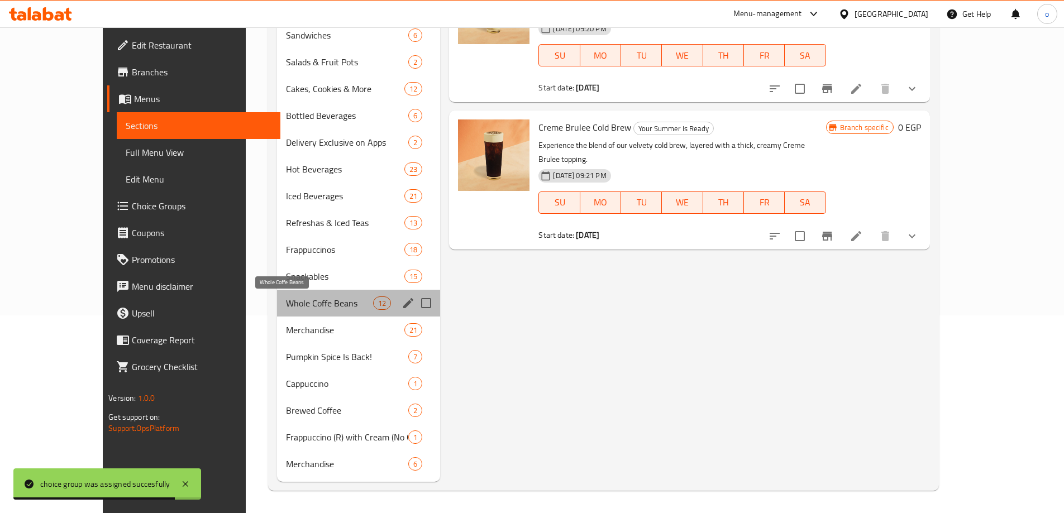
click at [286, 300] on span "Whole Coffe Beans" at bounding box center [329, 303] width 87 height 13
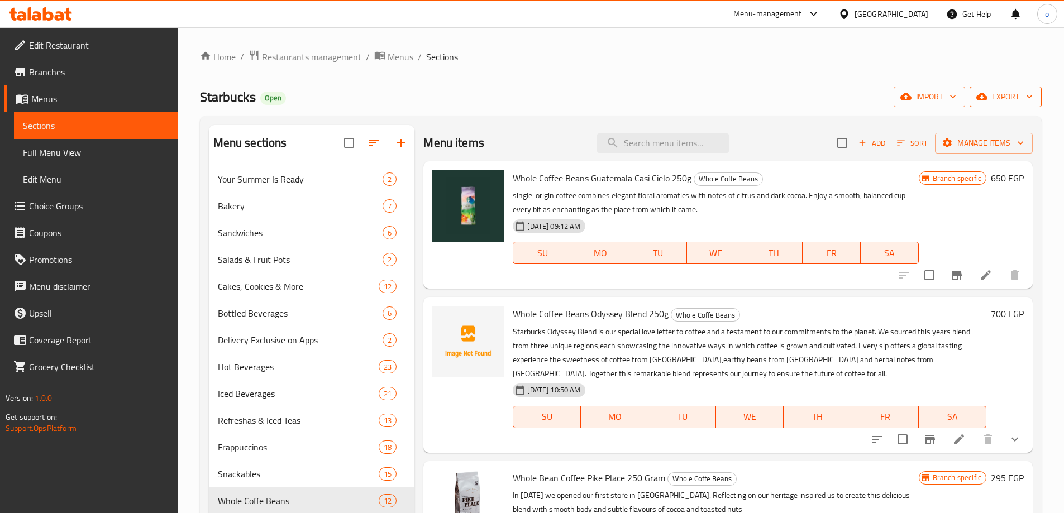
click at [999, 97] on span "export" at bounding box center [1006, 97] width 54 height 14
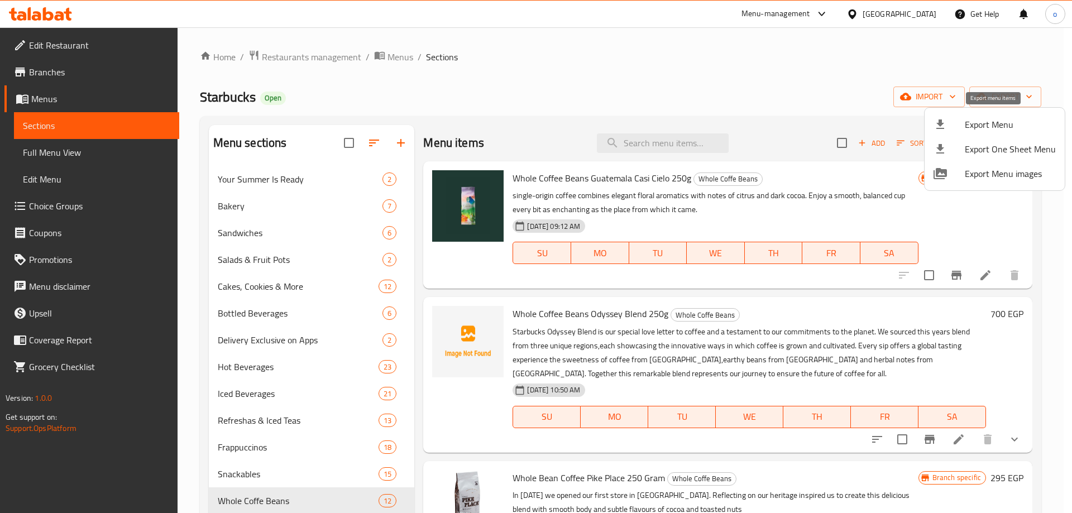
click at [989, 128] on span "Export Menu" at bounding box center [1010, 124] width 91 height 13
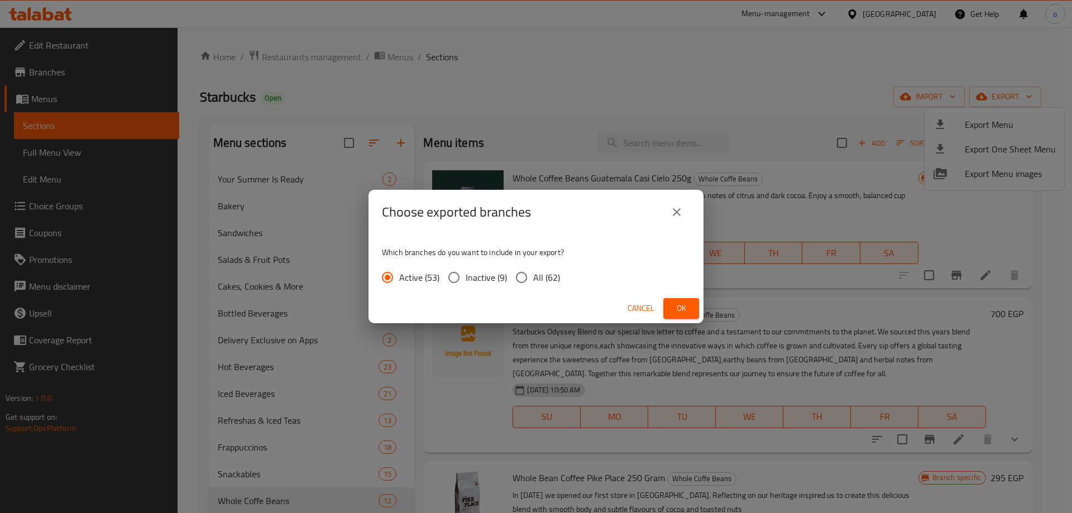
click at [547, 274] on span "All (62)" at bounding box center [546, 277] width 27 height 13
click at [533, 274] on input "All (62)" at bounding box center [521, 277] width 23 height 23
radio input "true"
drag, startPoint x: 679, startPoint y: 304, endPoint x: 651, endPoint y: 287, distance: 32.1
click at [678, 304] on span "Ok" at bounding box center [681, 309] width 18 height 14
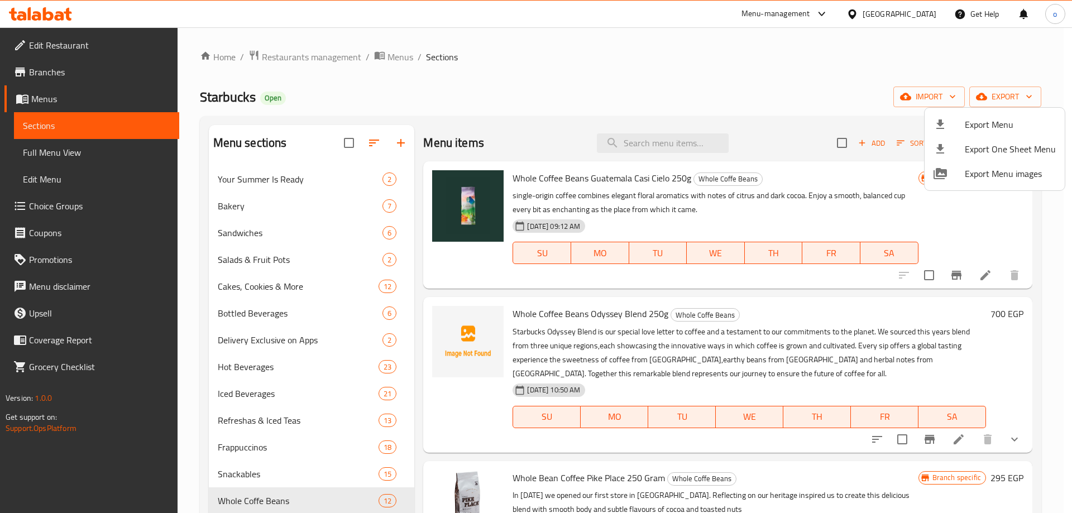
click at [69, 79] on div at bounding box center [536, 256] width 1072 height 513
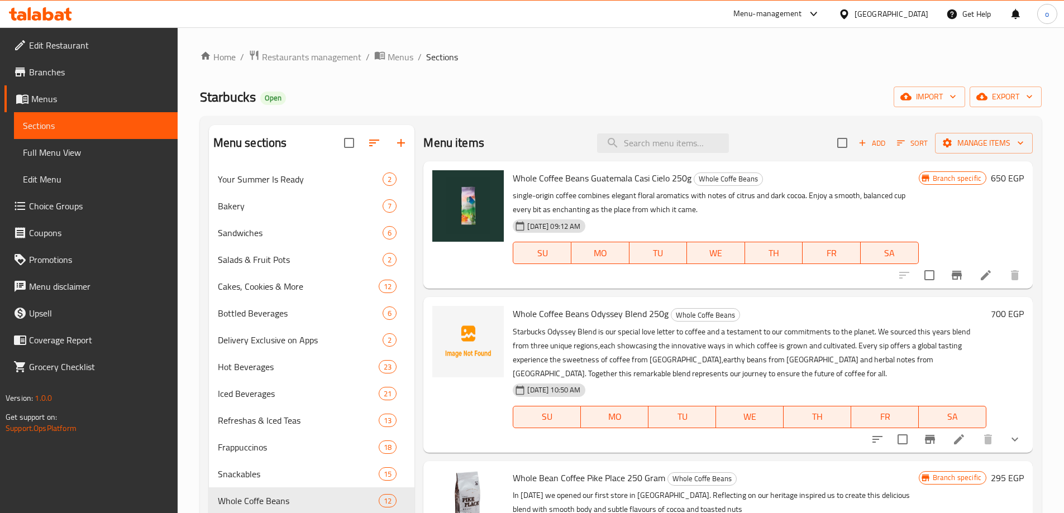
click at [71, 78] on span "Branches" at bounding box center [99, 71] width 140 height 13
